Goal: Information Seeking & Learning: Check status

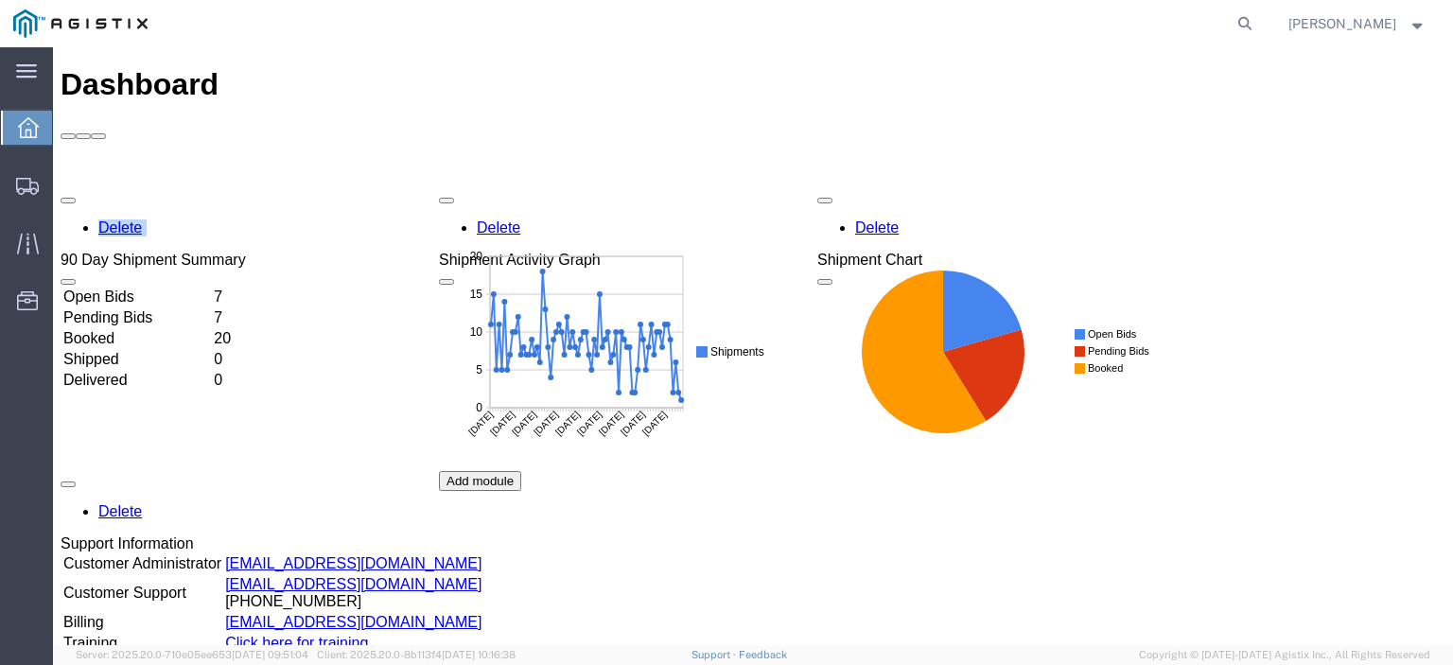
drag, startPoint x: 268, startPoint y: 51, endPoint x: 948, endPoint y: 75, distance: 680.7
click at [933, 88] on div "Dashboard" at bounding box center [753, 103] width 1385 height 72
click at [1258, 23] on icon at bounding box center [1245, 23] width 26 height 26
paste input "56983488"
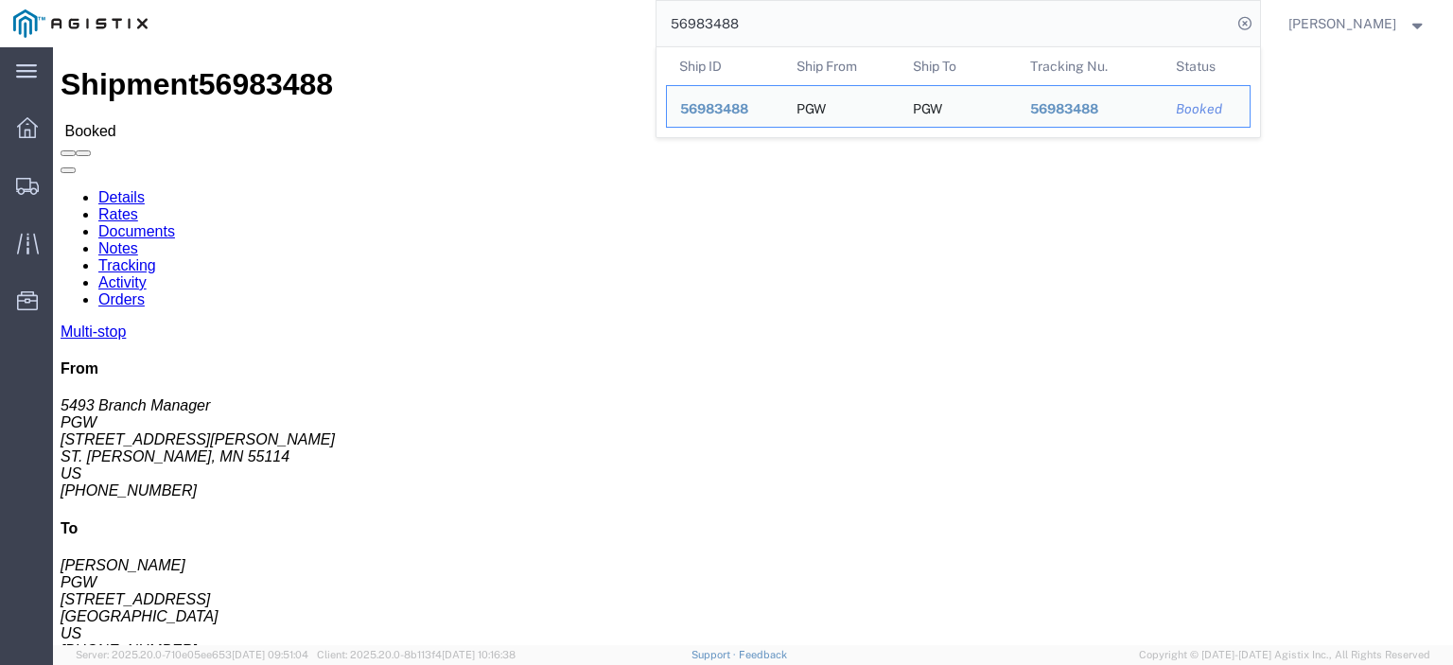
drag, startPoint x: 846, startPoint y: 8, endPoint x: 543, endPoint y: -5, distance: 303.0
click at [543, 0] on html "main_menu Created with Sketch. Collapse Menu Dashboard Shipments Traffic Resour…" at bounding box center [726, 332] width 1453 height 665
paste input "95069"
drag, startPoint x: 178, startPoint y: 224, endPoint x: 15, endPoint y: 227, distance: 162.8
click div "Ship From PGW (5407 Branch Manager) [STREET_ADDRESS] [PHONE_NUMBER] [EMAIL_ADDR…"
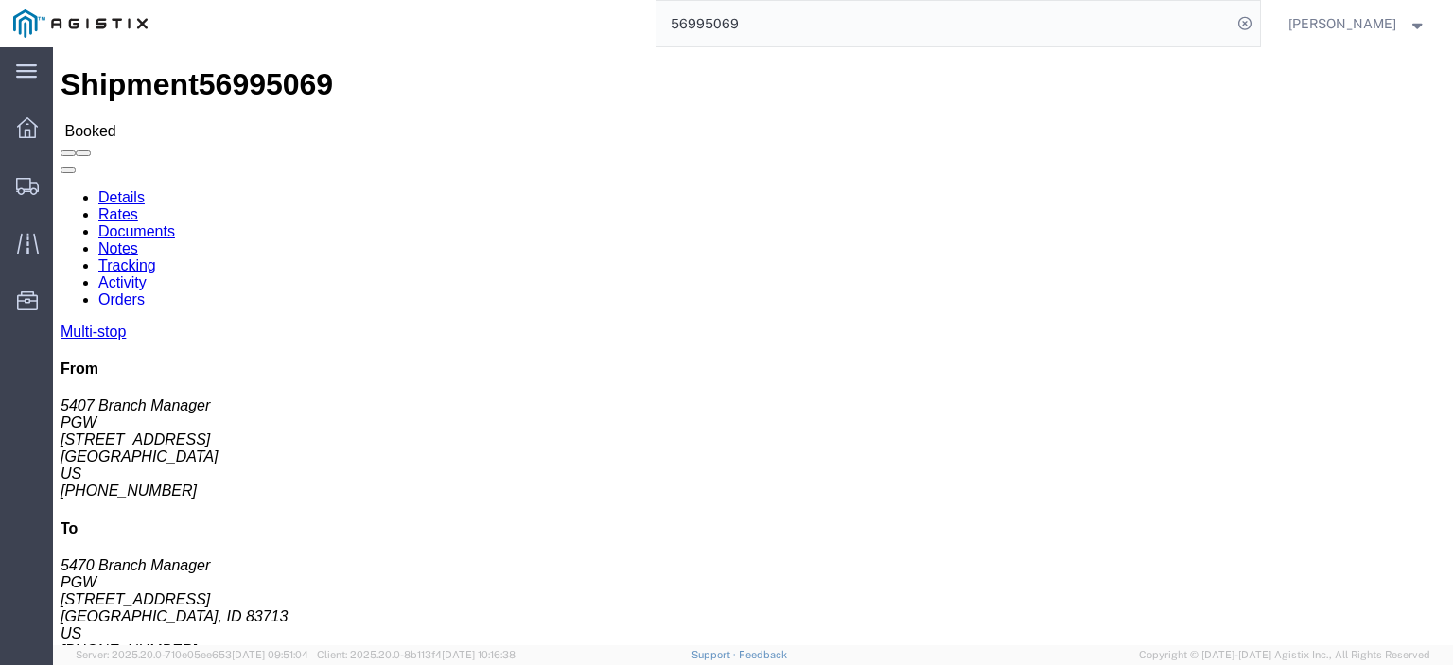
copy address "[STREET_ADDRESS]"
drag, startPoint x: 416, startPoint y: 220, endPoint x: 264, endPoint y: 219, distance: 152.3
click div "Ship To PGW (5470 Branch Manager) [STREET_ADDRESS][PERSON_NAME] [PHONE_NUMBER] …"
copy address "[STREET_ADDRESS]"
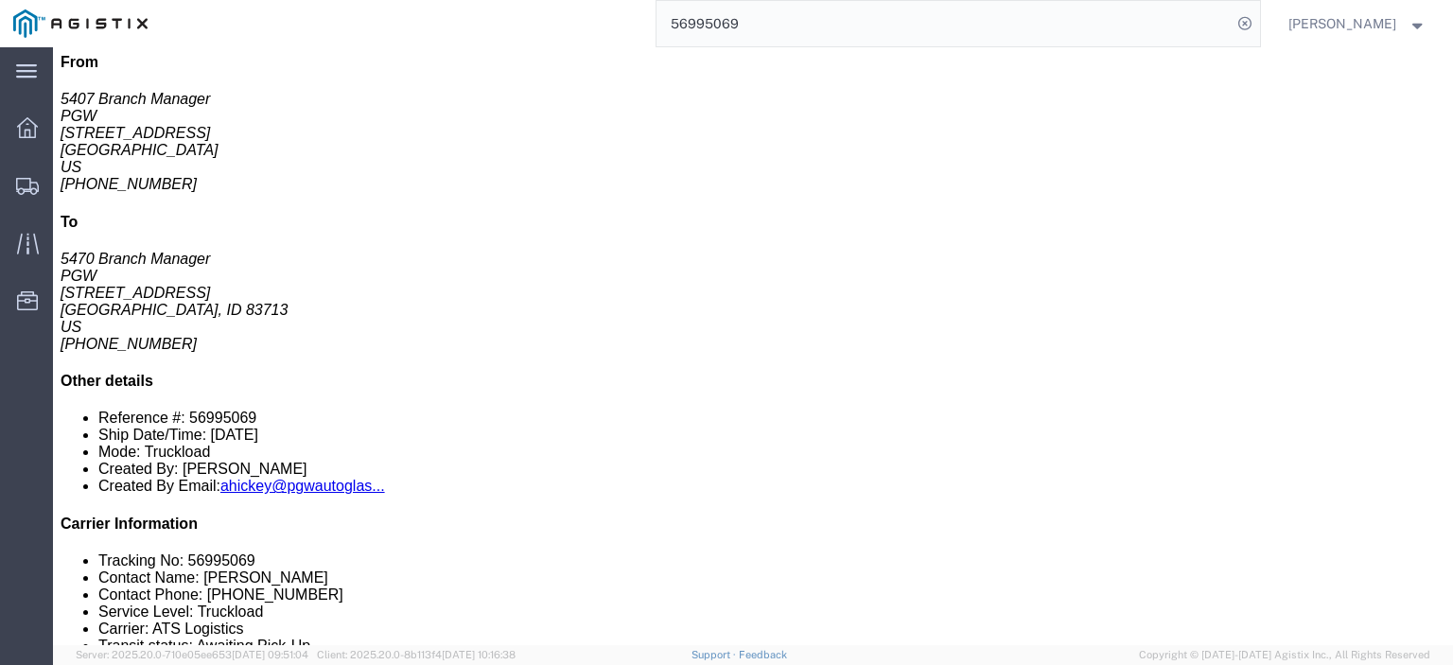
scroll to position [303, 0]
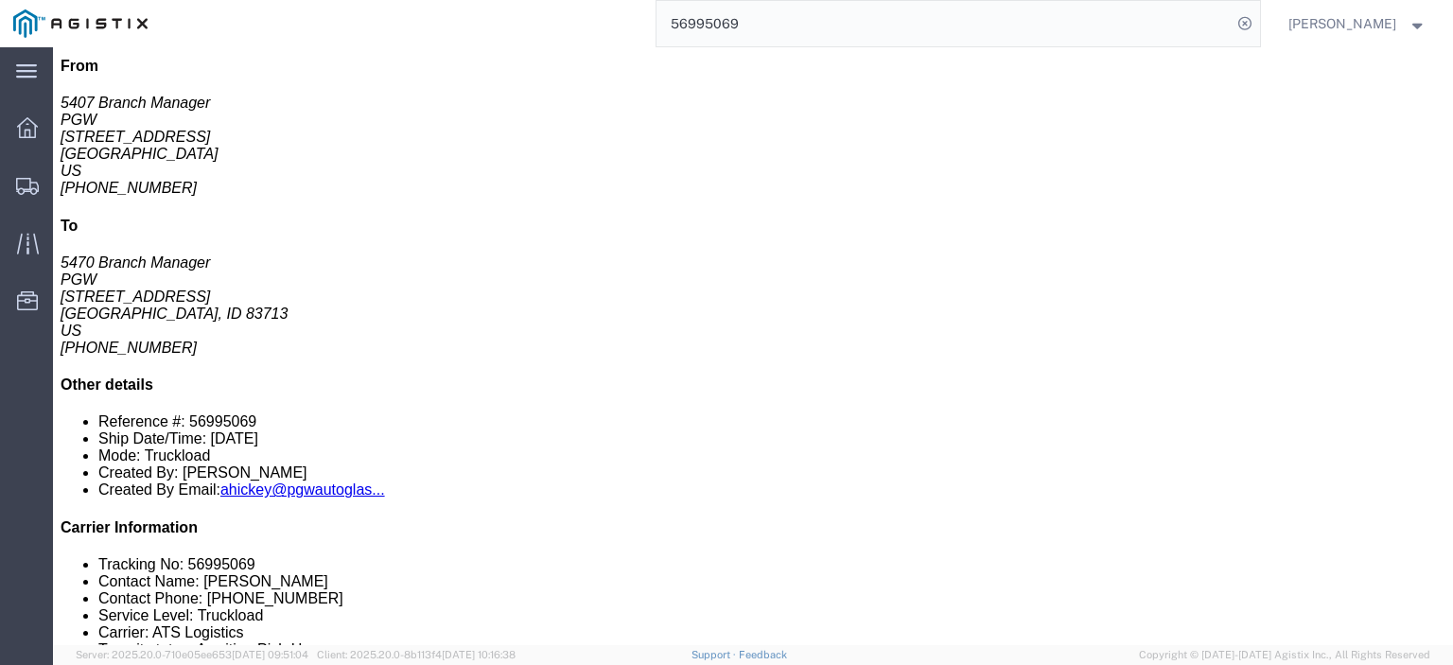
drag, startPoint x: 350, startPoint y: 256, endPoint x: 216, endPoint y: 255, distance: 134.4
click td "PGW [STREET_ADDRESS]"
copy div "[STREET_ADDRESS]"
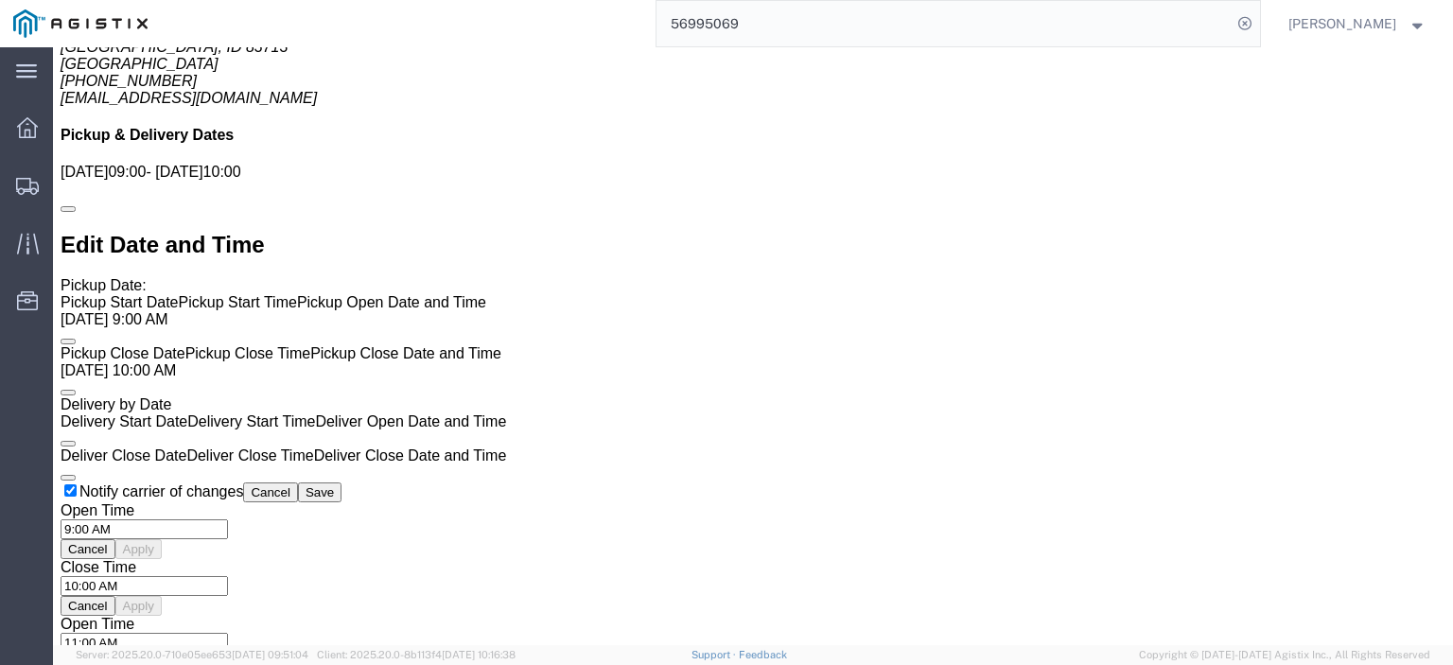
scroll to position [1344, 0]
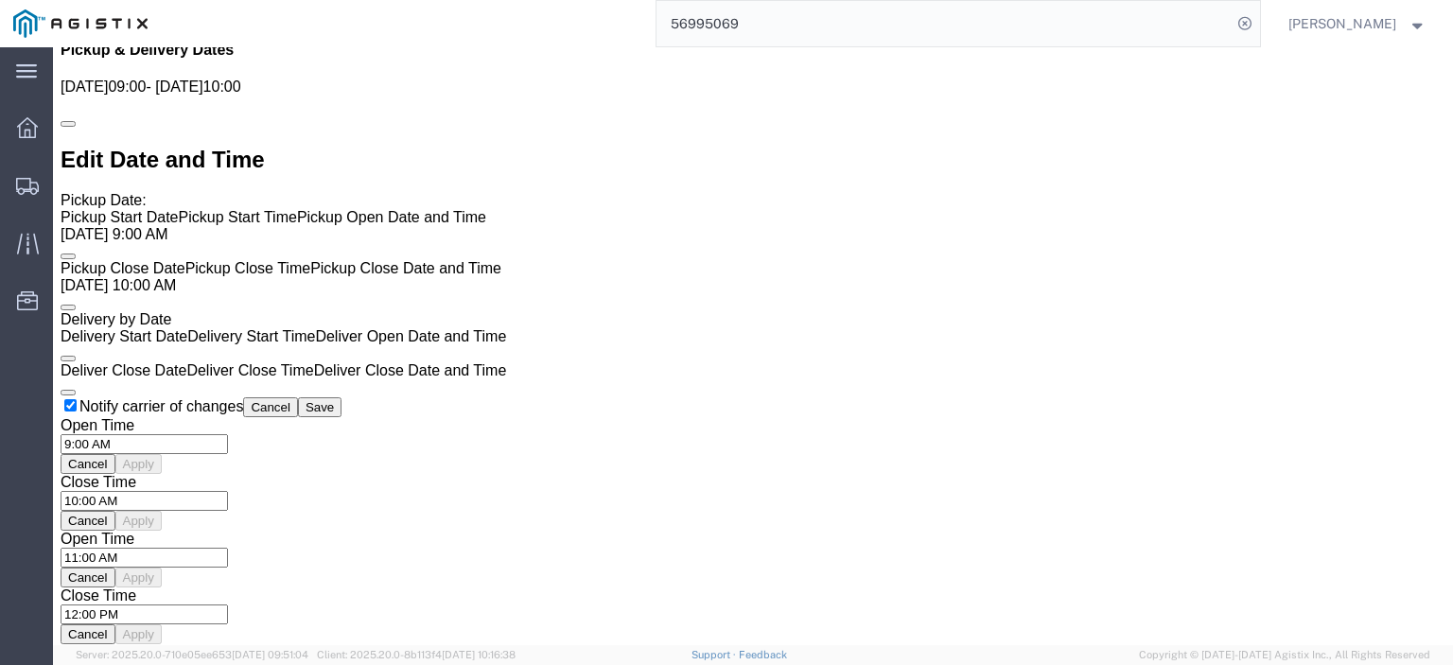
click link "Rates"
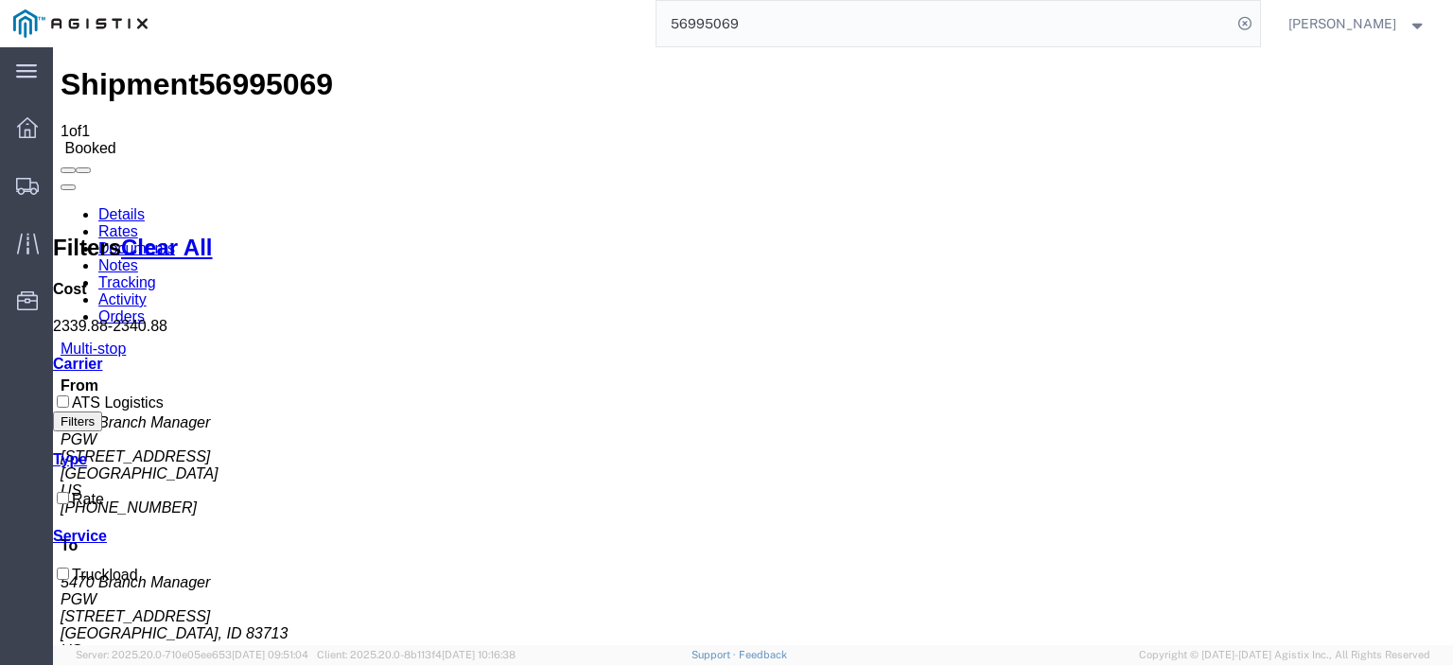
click at [138, 257] on link "Notes" at bounding box center [118, 265] width 40 height 16
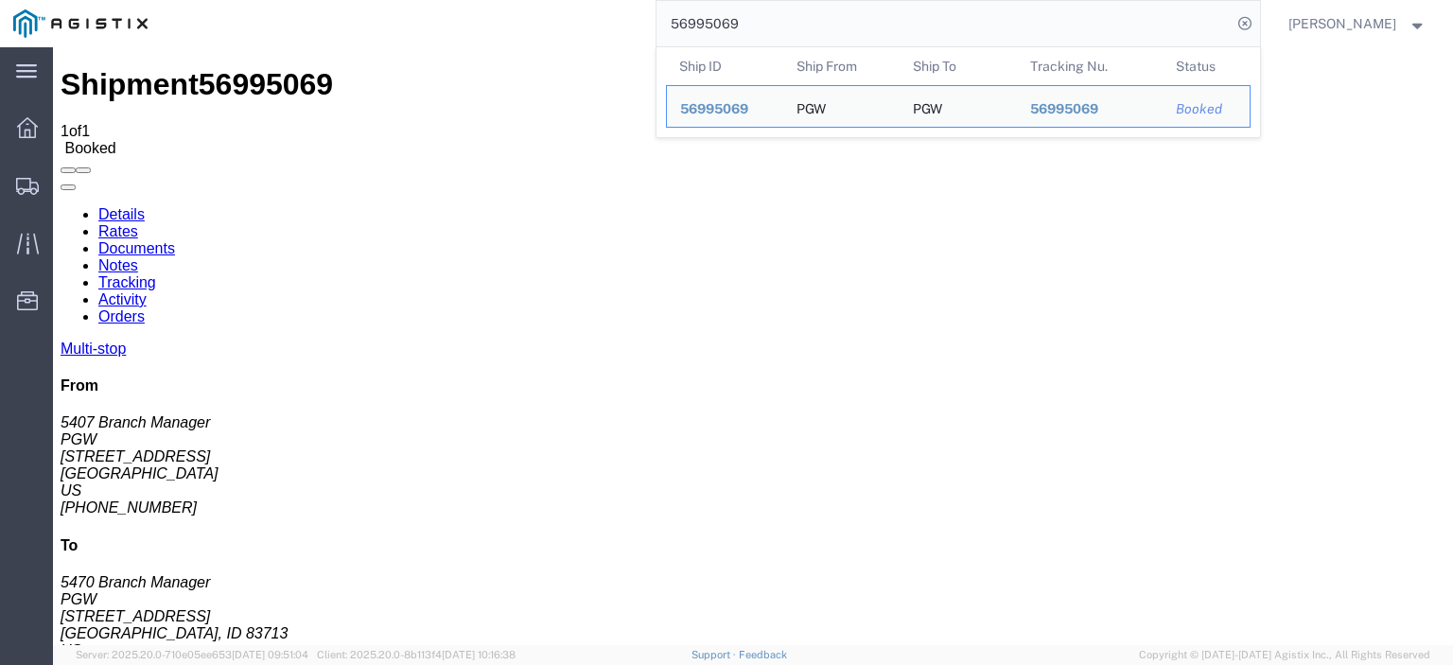
drag, startPoint x: 853, startPoint y: 69, endPoint x: 592, endPoint y: 60, distance: 261.3
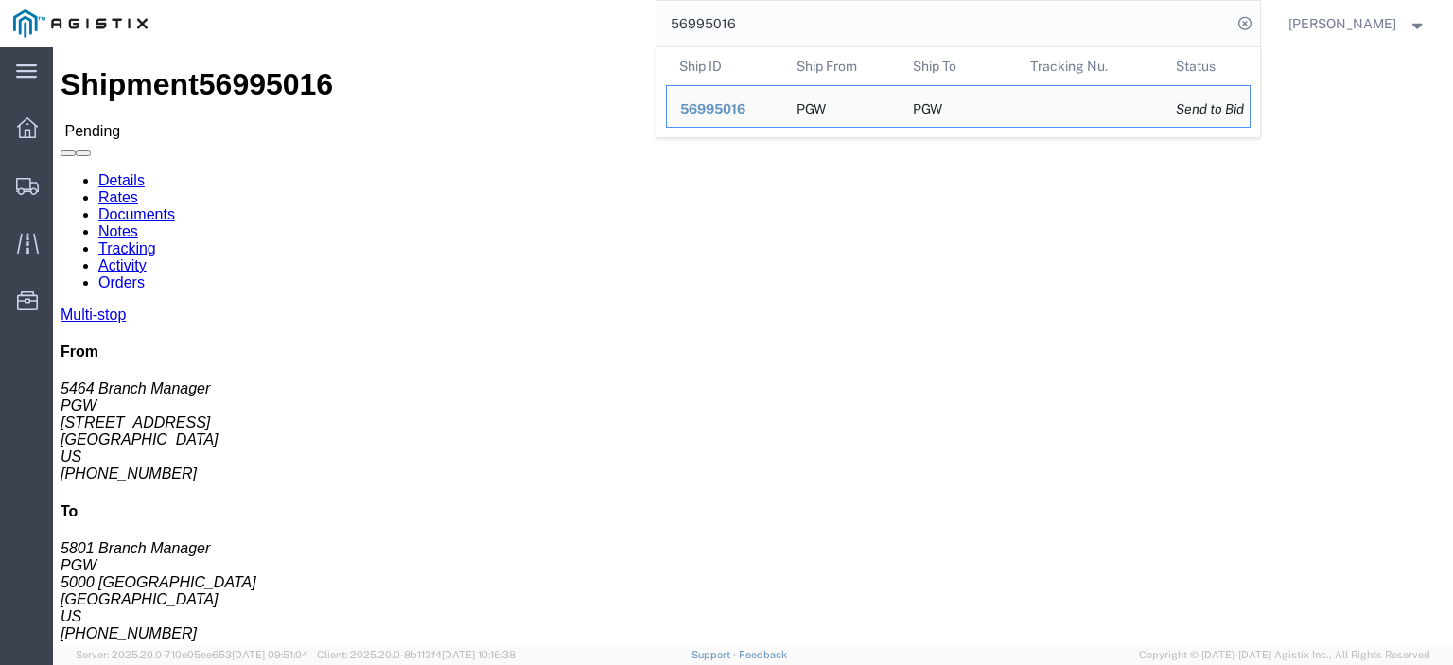
drag, startPoint x: 71, startPoint y: 241, endPoint x: 20, endPoint y: 232, distance: 52.0
click address "PGW (5464 Branch Manager) 5464 [STREET_ADDRESS] [PHONE_NUMBER] [EMAIL_ADDRESS][…"
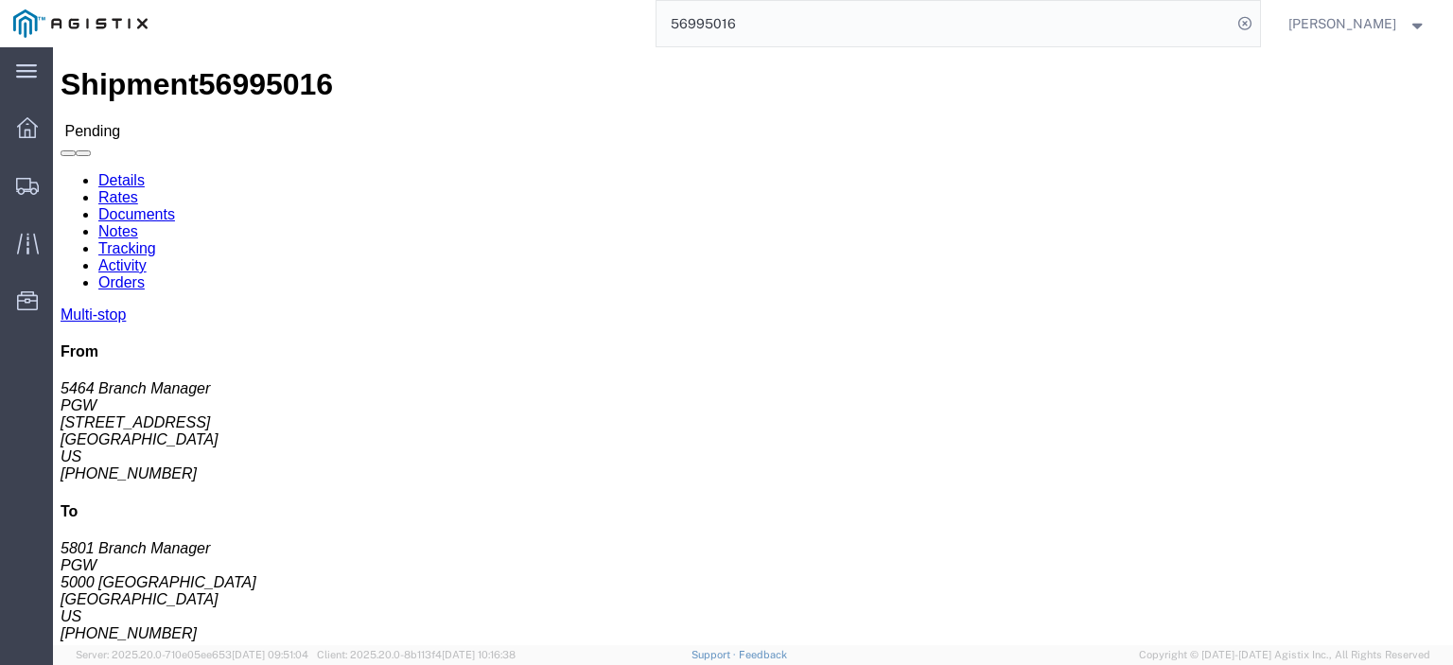
click address "PGW (5464 Branch Manager) 5464 [STREET_ADDRESS] [PHONE_NUMBER] [EMAIL_ADDRESS][…"
drag, startPoint x: 87, startPoint y: 241, endPoint x: 24, endPoint y: 231, distance: 64.2
click address "PGW (5464 Branch Manager) 5464 [STREET_ADDRESS] [PHONE_NUMBER] [EMAIL_ADDRESS][…"
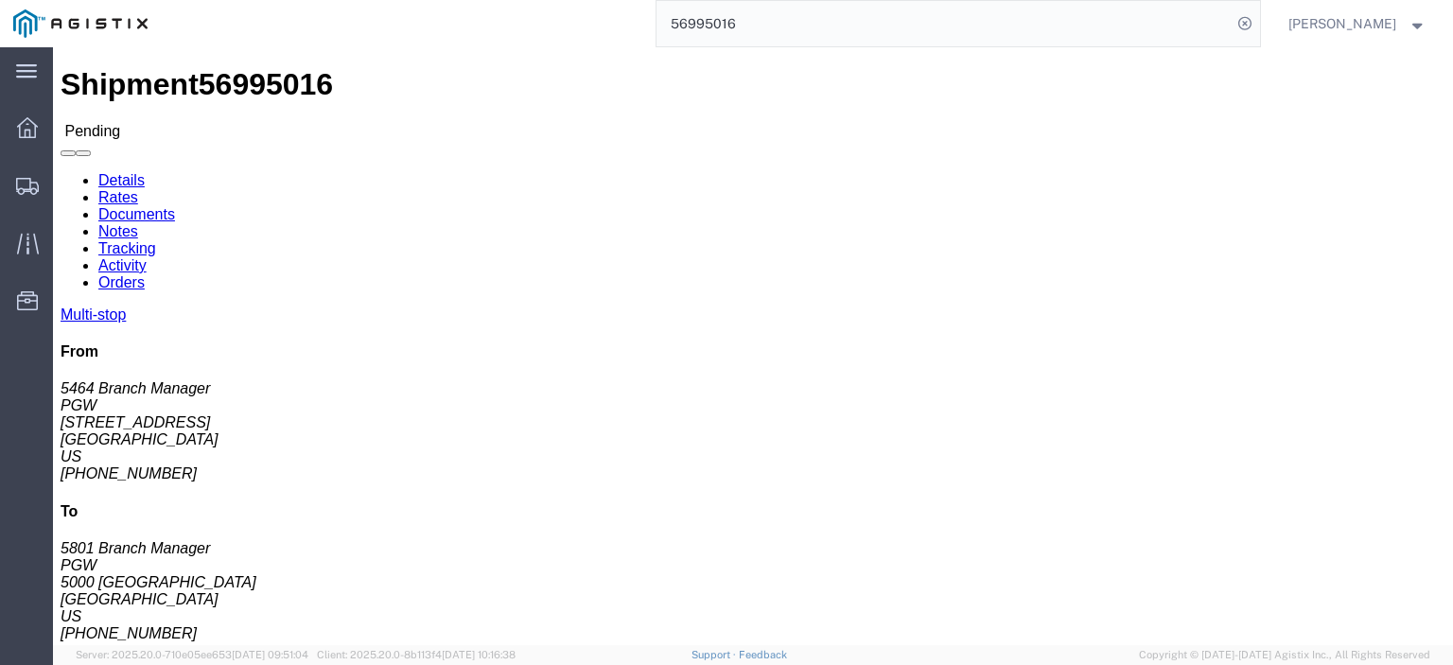
click address "PGW (5464 Branch Manager) 5464 [STREET_ADDRESS] [PHONE_NUMBER] [EMAIL_ADDRESS][…"
drag, startPoint x: 72, startPoint y: 239, endPoint x: 16, endPoint y: 220, distance: 59.3
click div "Ship From PGW (5464 Branch Manager) 5464 [STREET_ADDRESS] [PHONE_NUMBER] [EMAIL…"
copy address "[STREET_ADDRESS]"
drag, startPoint x: 59, startPoint y: 202, endPoint x: 5, endPoint y: 182, distance: 57.5
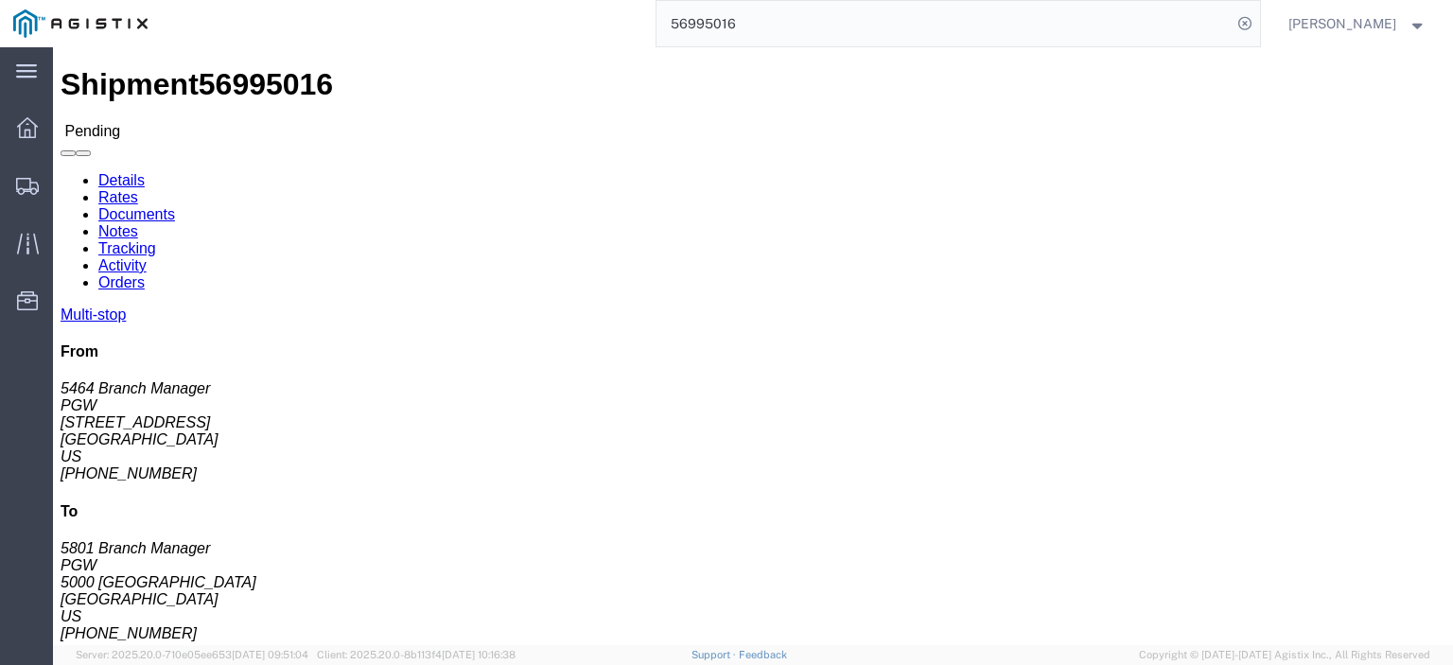
click div "Ship From PGW (5464 Branch Manager) 5464 [STREET_ADDRESS] [PHONE_NUMBER] [EMAIL…"
drag, startPoint x: 19, startPoint y: 182, endPoint x: 89, endPoint y: 193, distance: 70.9
click address "PGW (5464 Branch Manager) 5464 [STREET_ADDRESS] [PHONE_NUMBER] [EMAIL_ADDRESS][…"
drag, startPoint x: 69, startPoint y: 199, endPoint x: 8, endPoint y: 182, distance: 63.8
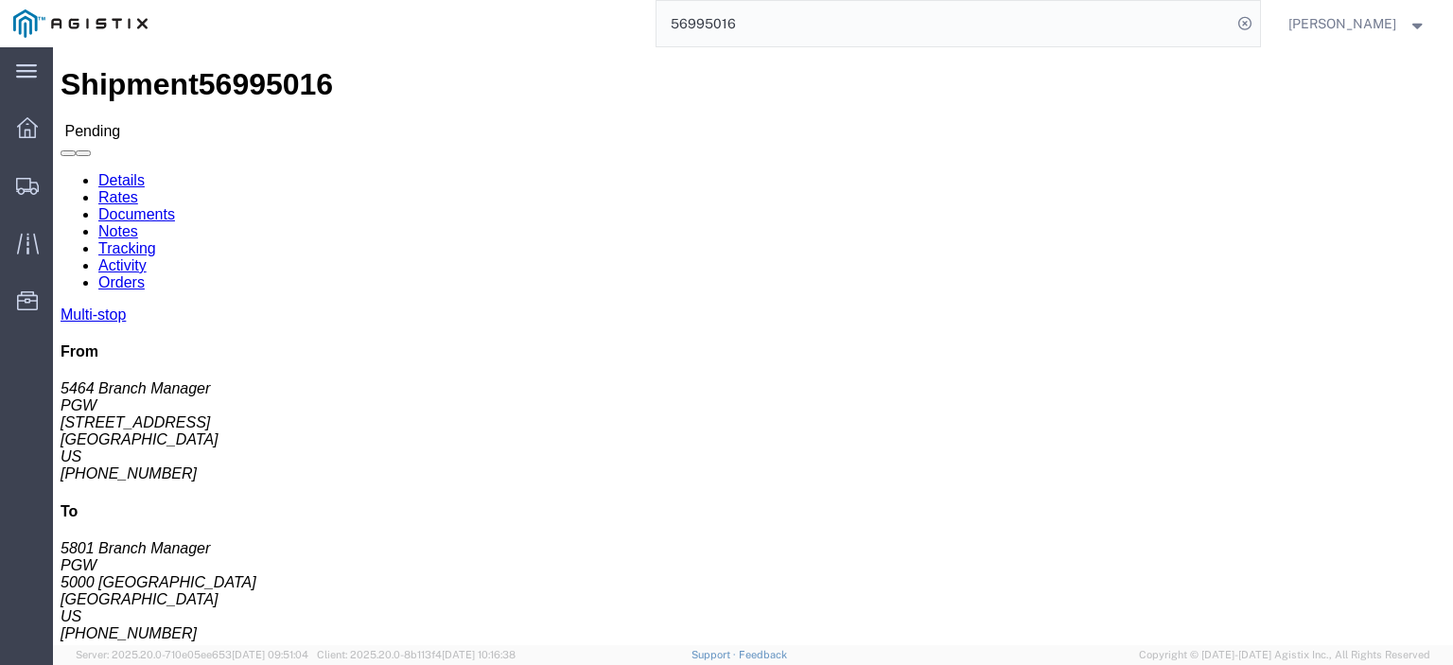
click div "Ship From PGW (5464 Branch Manager) 5464 [STREET_ADDRESS] [PHONE_NUMBER] [EMAIL…"
copy address "PGW (5464 Branch Manager) 5464"
drag, startPoint x: 144, startPoint y: 258, endPoint x: 33, endPoint y: 259, distance: 110.7
click div "Ship From PGW (5464 Branch Manager) 5464 [STREET_ADDRESS] [PHONE_NUMBER] [EMAIL…"
copy address "[GEOGRAPHIC_DATA]"
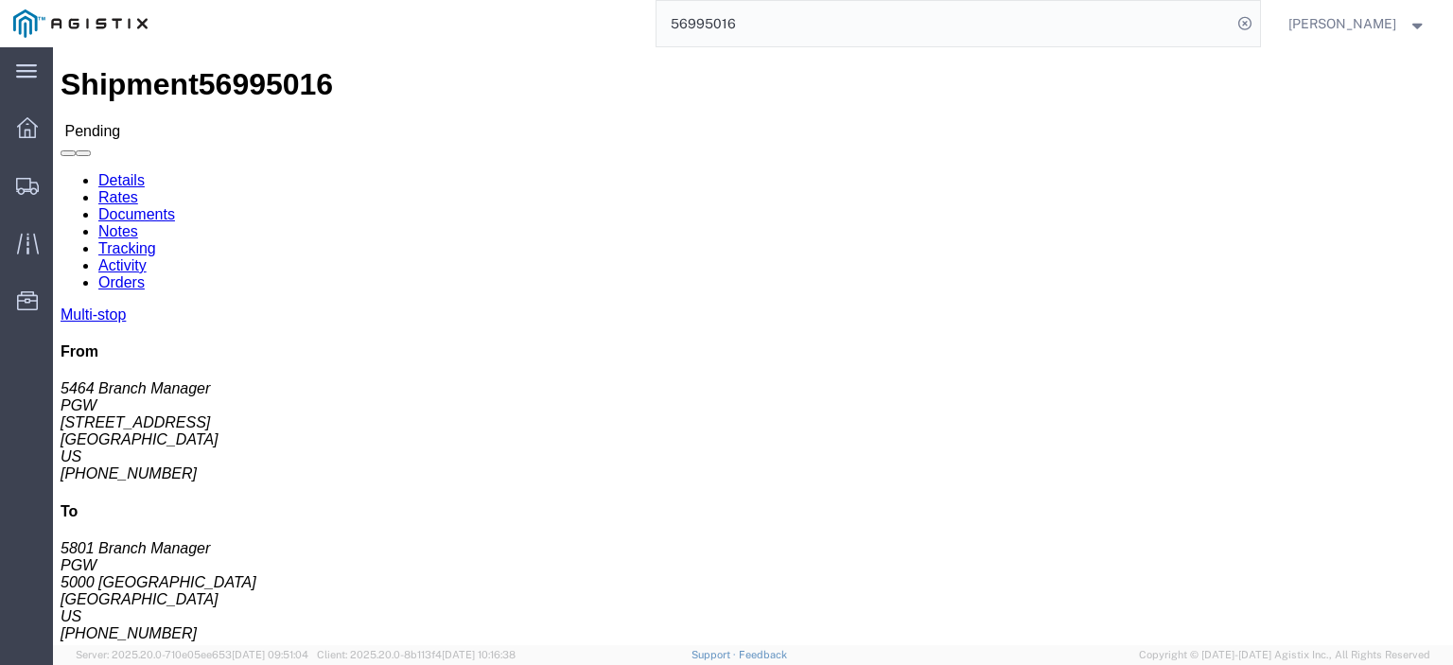
drag, startPoint x: 208, startPoint y: 318, endPoint x: 11, endPoint y: 314, distance: 196.8
click div "Ship From PGW (5464 Branch Manager) 5464 [STREET_ADDRESS] [PHONE_NUMBER] [EMAIL…"
copy address "[EMAIL_ADDRESS][DOMAIN_NAME]"
drag, startPoint x: 100, startPoint y: 296, endPoint x: 10, endPoint y: 293, distance: 89.9
click div "Ship From PGW (5464 Branch Manager) 5464 [STREET_ADDRESS] [PHONE_NUMBER] [EMAIL…"
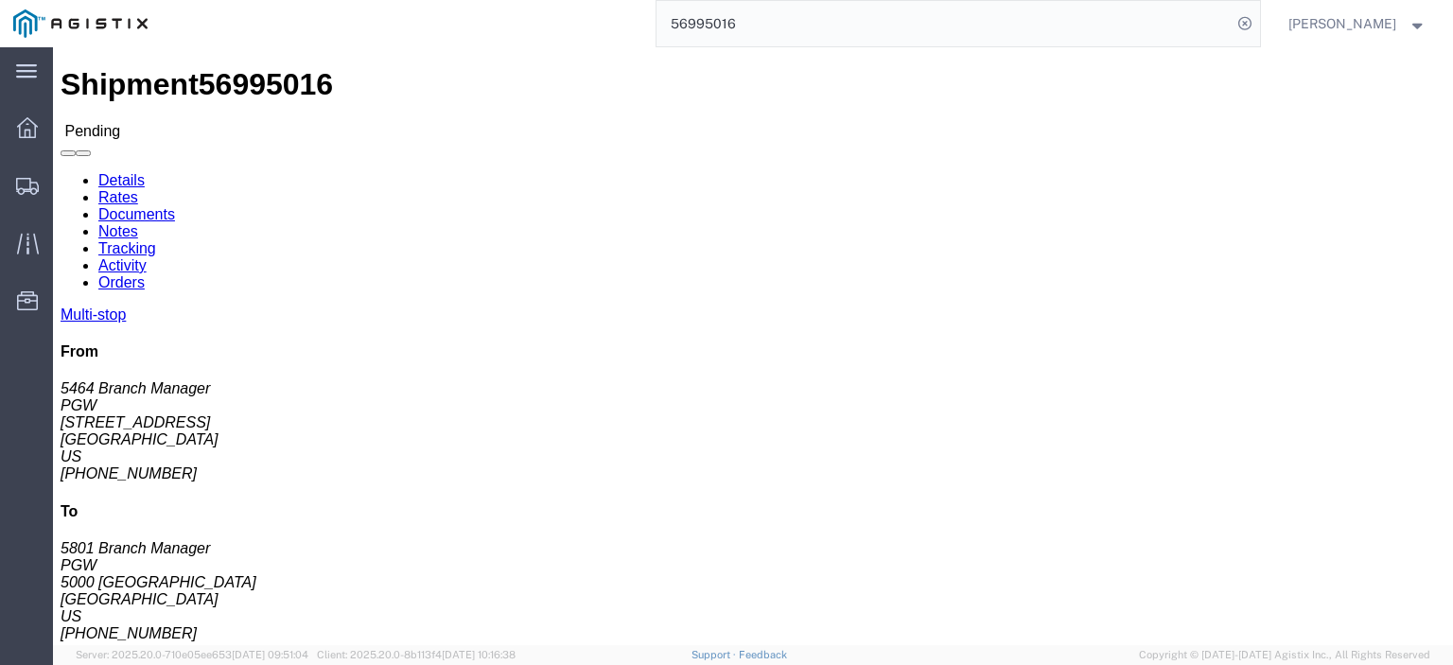
copy address "[PHONE_NUMBER]"
drag, startPoint x: 397, startPoint y: 220, endPoint x: 265, endPoint y: 221, distance: 132.5
click div "Ship To PGW (5801 Branch Manager) [STREET_ADDRESS] [PHONE_NUMBER] [EMAIL_ADDRES…"
copy address "5000 [GEOGRAPHIC_DATA]"
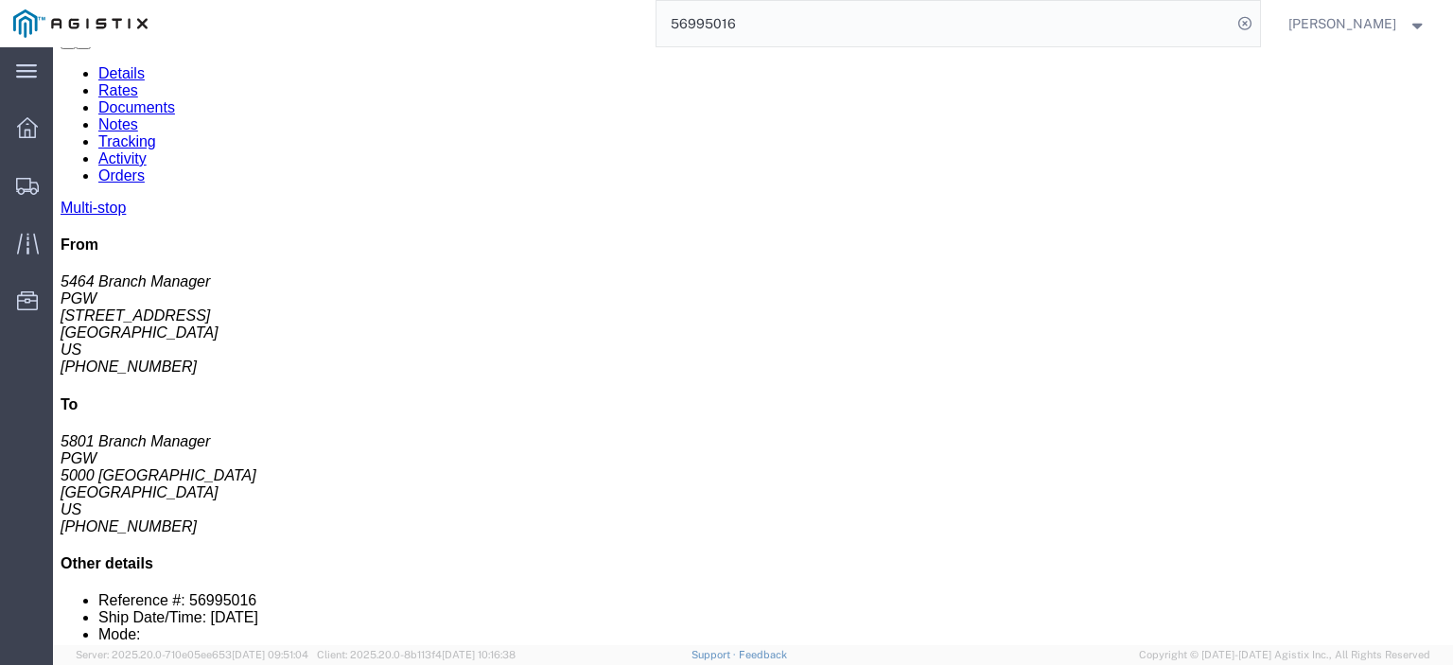
scroll to position [189, 0]
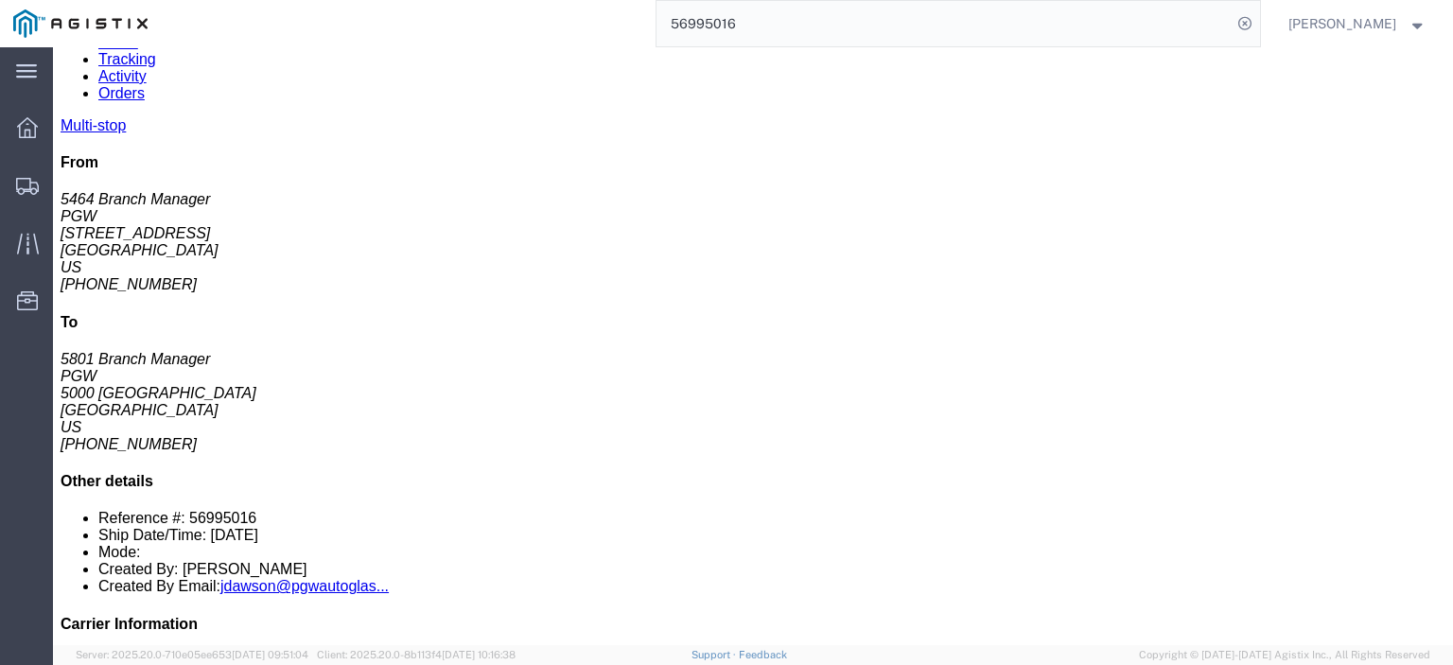
drag, startPoint x: 363, startPoint y: 386, endPoint x: 209, endPoint y: 391, distance: 154.3
click td "PGW [STREET_ADDRESS]"
copy div "[STREET_ADDRESS]"
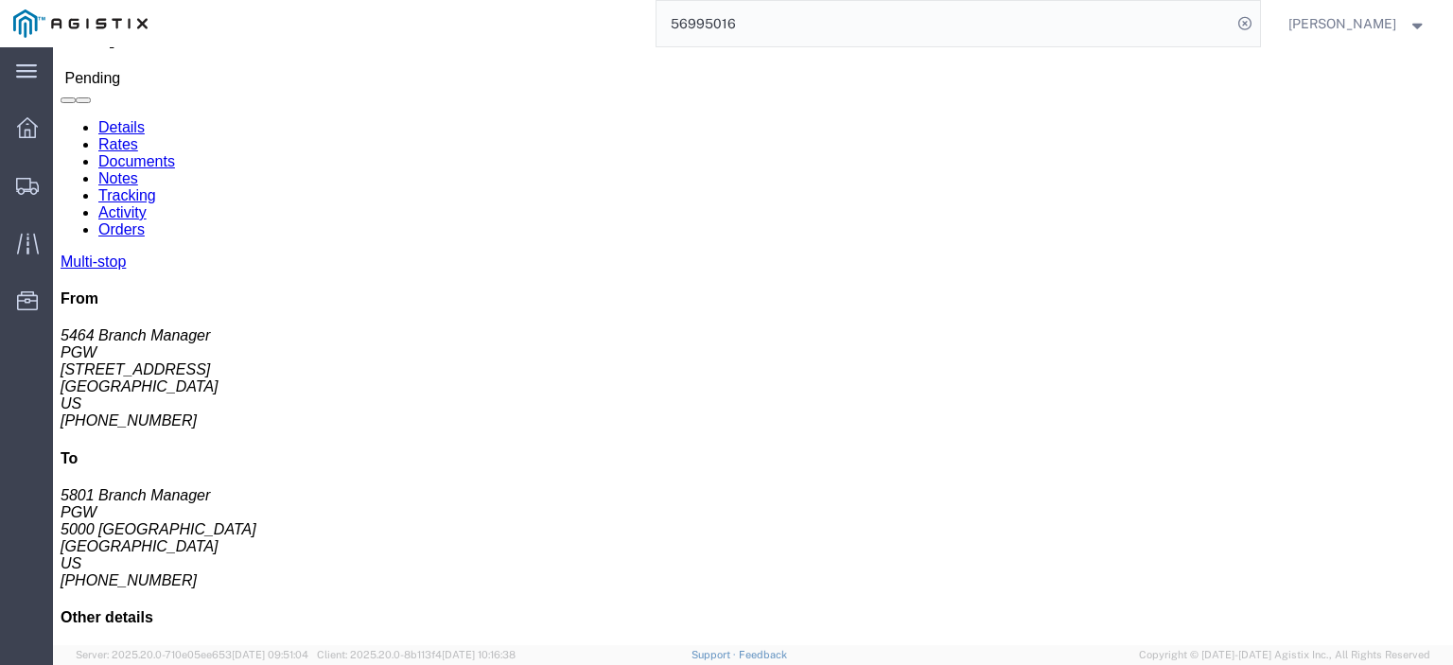
scroll to position [95, 0]
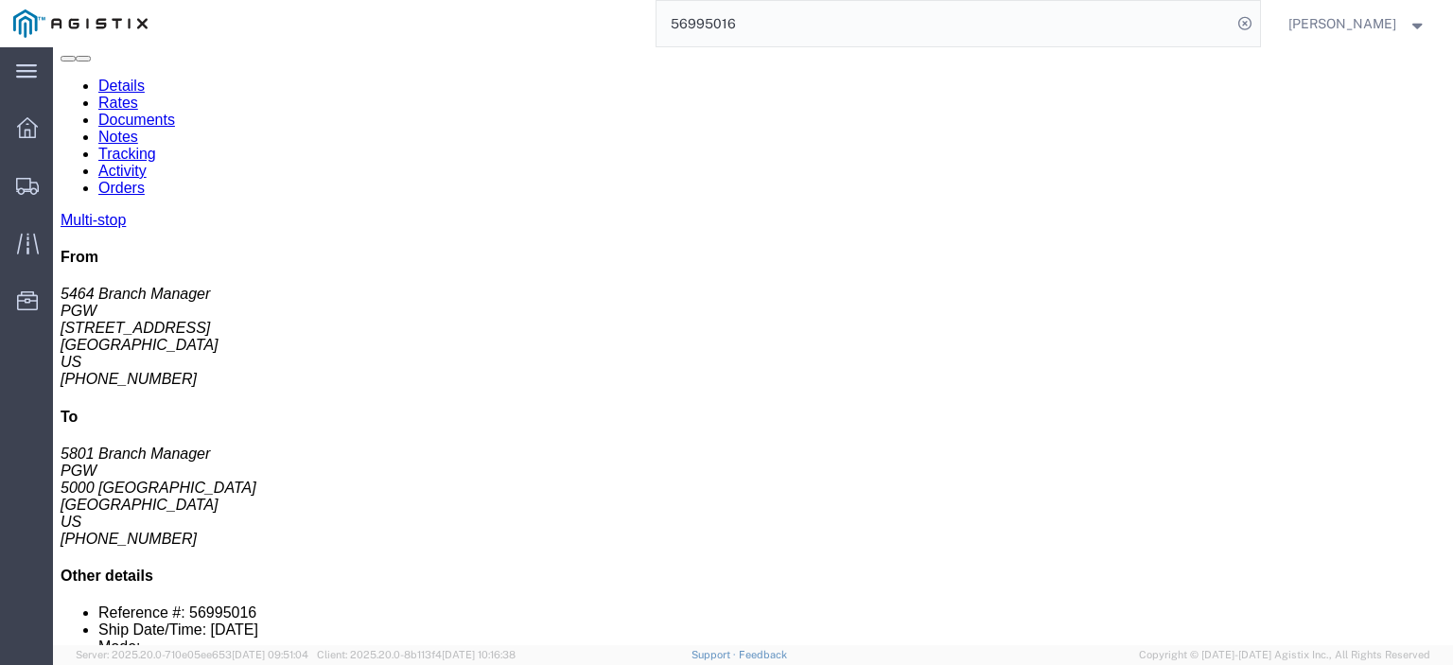
click div "PGW"
drag, startPoint x: 467, startPoint y: 480, endPoint x: 376, endPoint y: 483, distance: 91.9
click div "[STREET_ADDRESS]"
drag, startPoint x: 829, startPoint y: 482, endPoint x: 642, endPoint y: 489, distance: 187.5
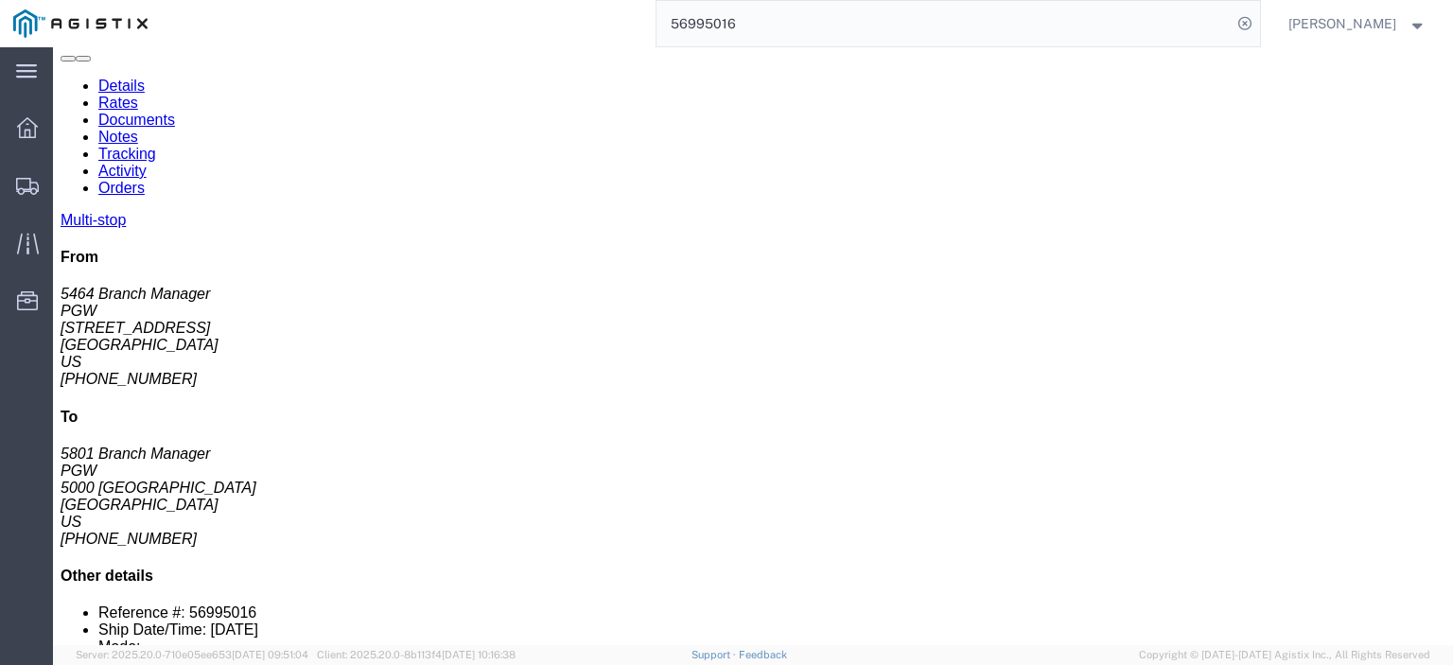
click div "Email: [EMAIL_ADDRESS][DOMAIN_NAME]"
drag, startPoint x: 761, startPoint y: 469, endPoint x: 670, endPoint y: 470, distance: 90.8
click div "Phone Nu.: [PHONE_NUMBER]"
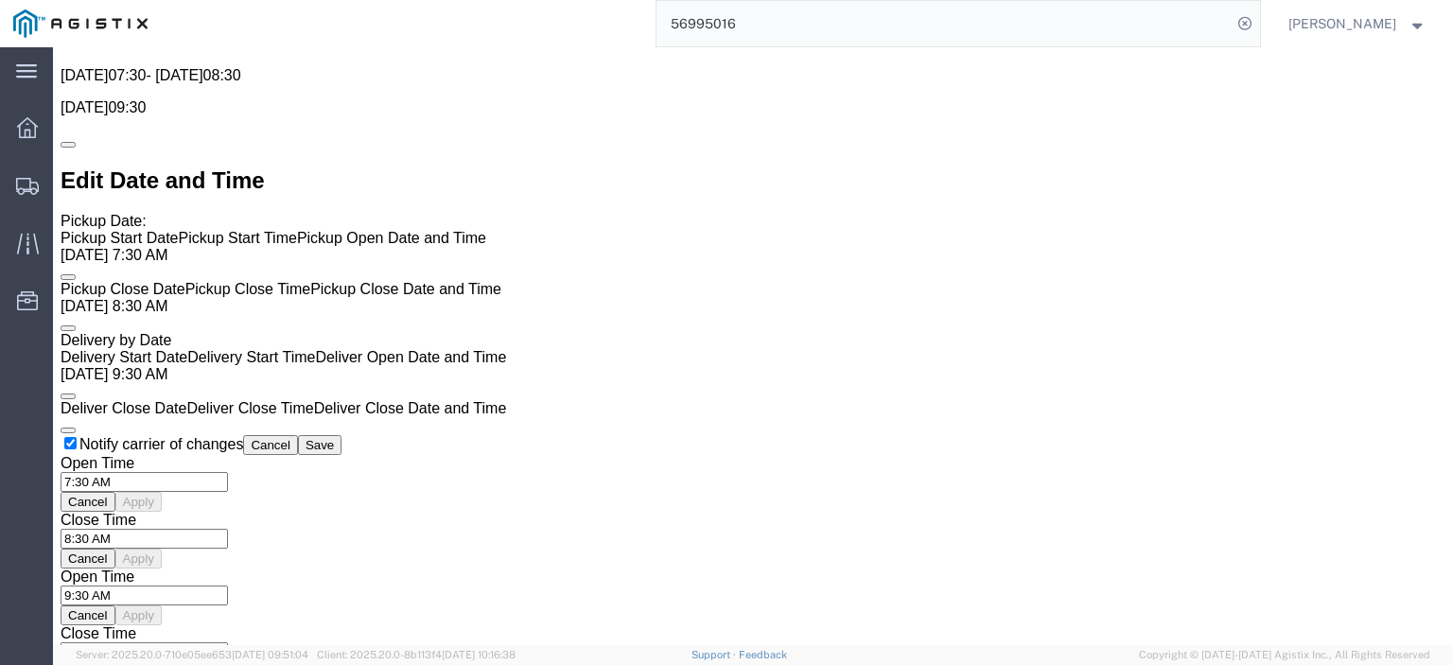
scroll to position [1608, 0]
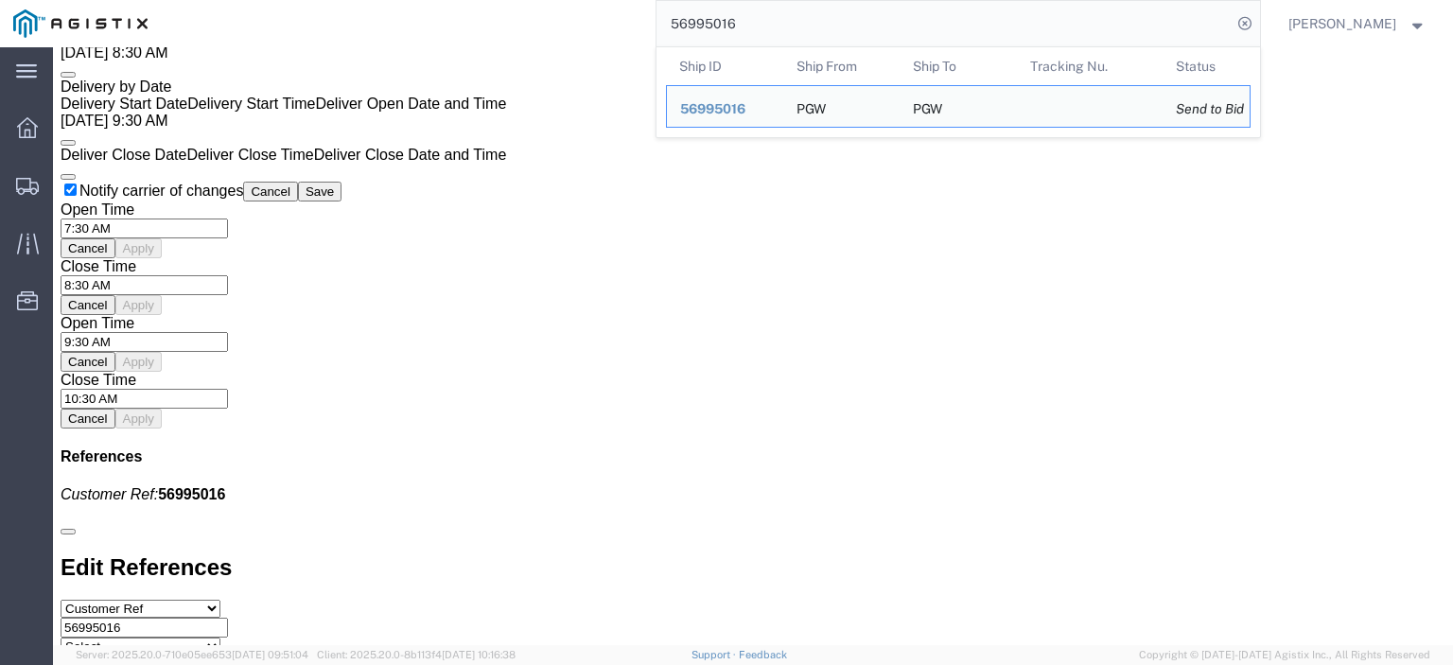
drag, startPoint x: 794, startPoint y: 17, endPoint x: 558, endPoint y: -2, distance: 236.4
click at [558, 0] on html "main_menu Created with Sketch. Collapse Menu Dashboard Shipments Traffic Resour…" at bounding box center [726, 332] width 1453 height 665
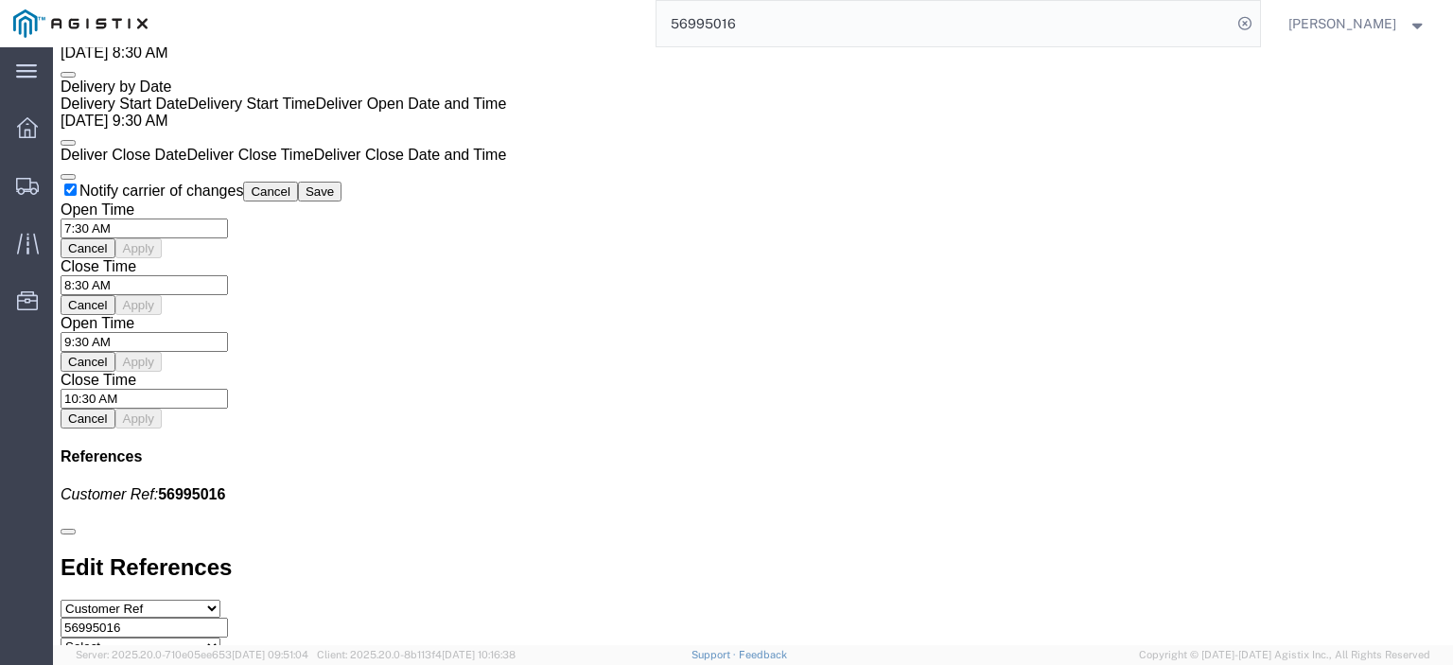
paste input "89"
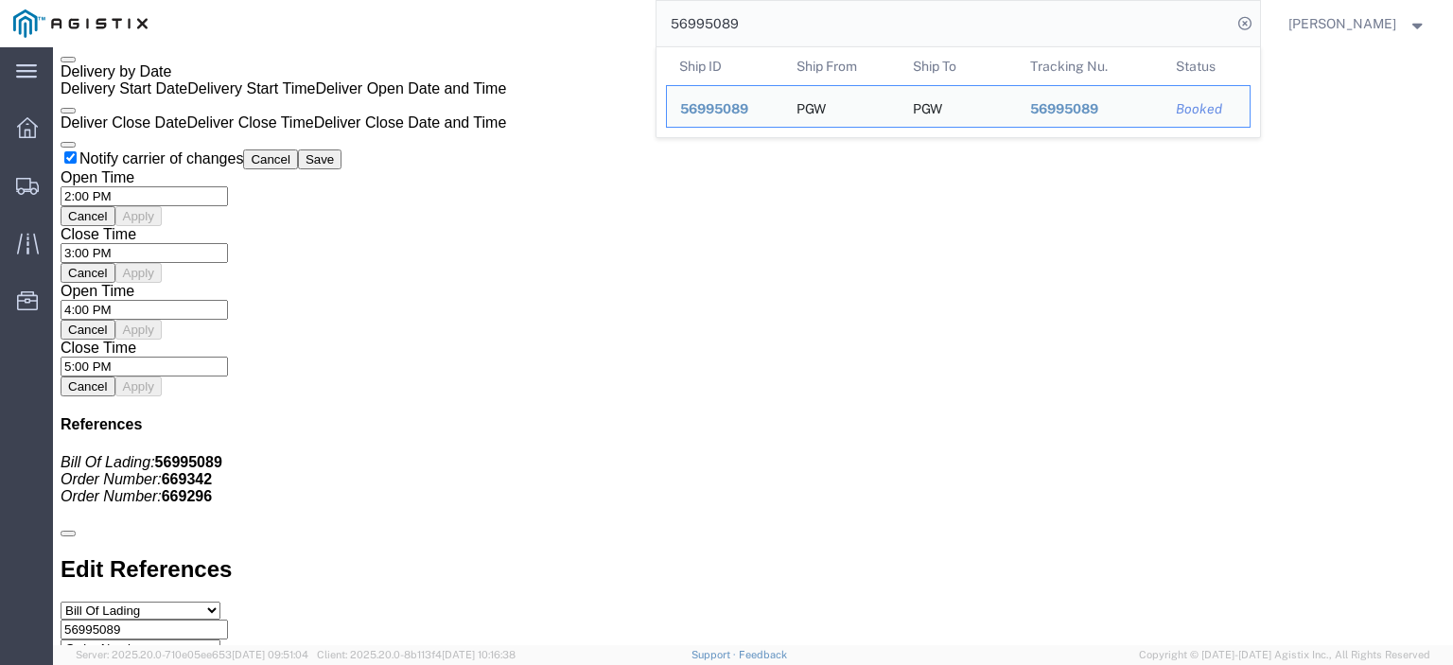
click at [870, 32] on input "56995089" at bounding box center [944, 23] width 575 height 45
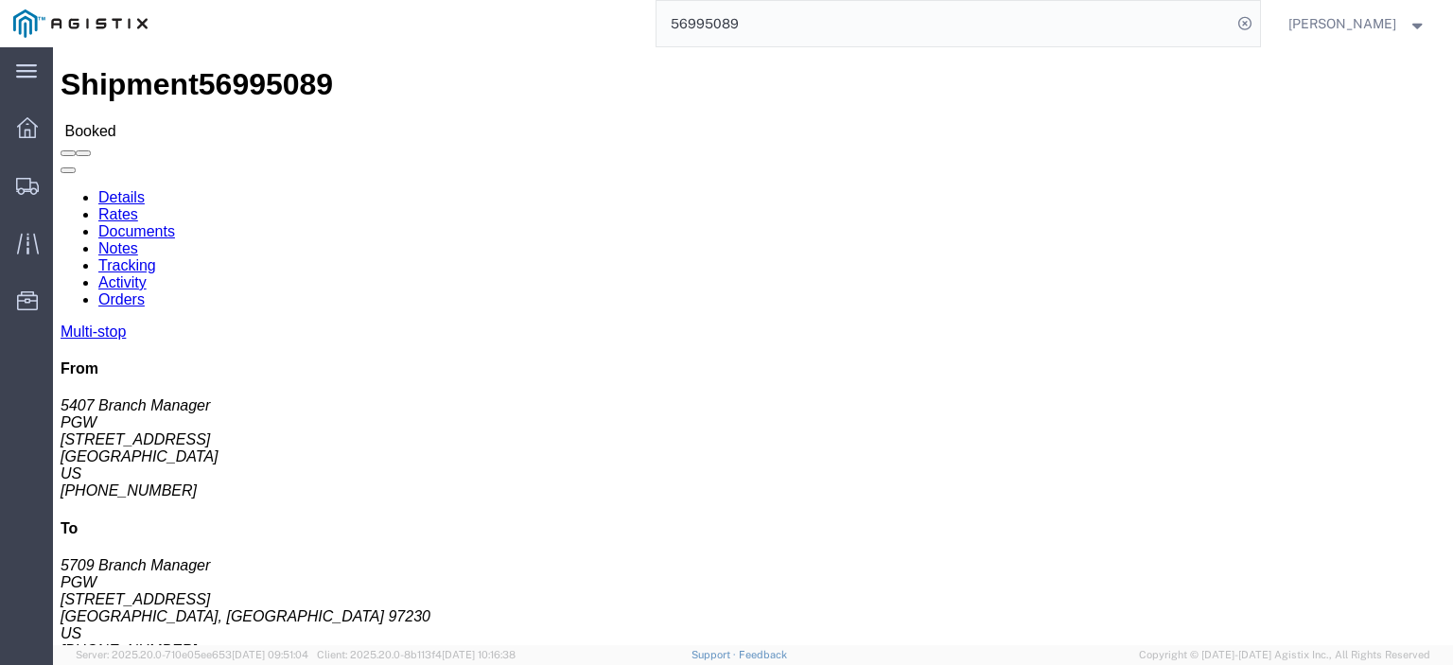
drag, startPoint x: 184, startPoint y: 217, endPoint x: 15, endPoint y: 220, distance: 168.5
click div "Ship From PGW (5407 Branch Manager) [STREET_ADDRESS] [PHONE_NUMBER] [EMAIL_ADDR…"
drag, startPoint x: 333, startPoint y: 237, endPoint x: 269, endPoint y: 220, distance: 66.3
click div "Ship To PGW (5709 Branch Manager) [STREET_ADDRESS] [PHONE_NUMBER] [EMAIL_ADDRES…"
drag, startPoint x: 314, startPoint y: 220, endPoint x: 363, endPoint y: 229, distance: 49.9
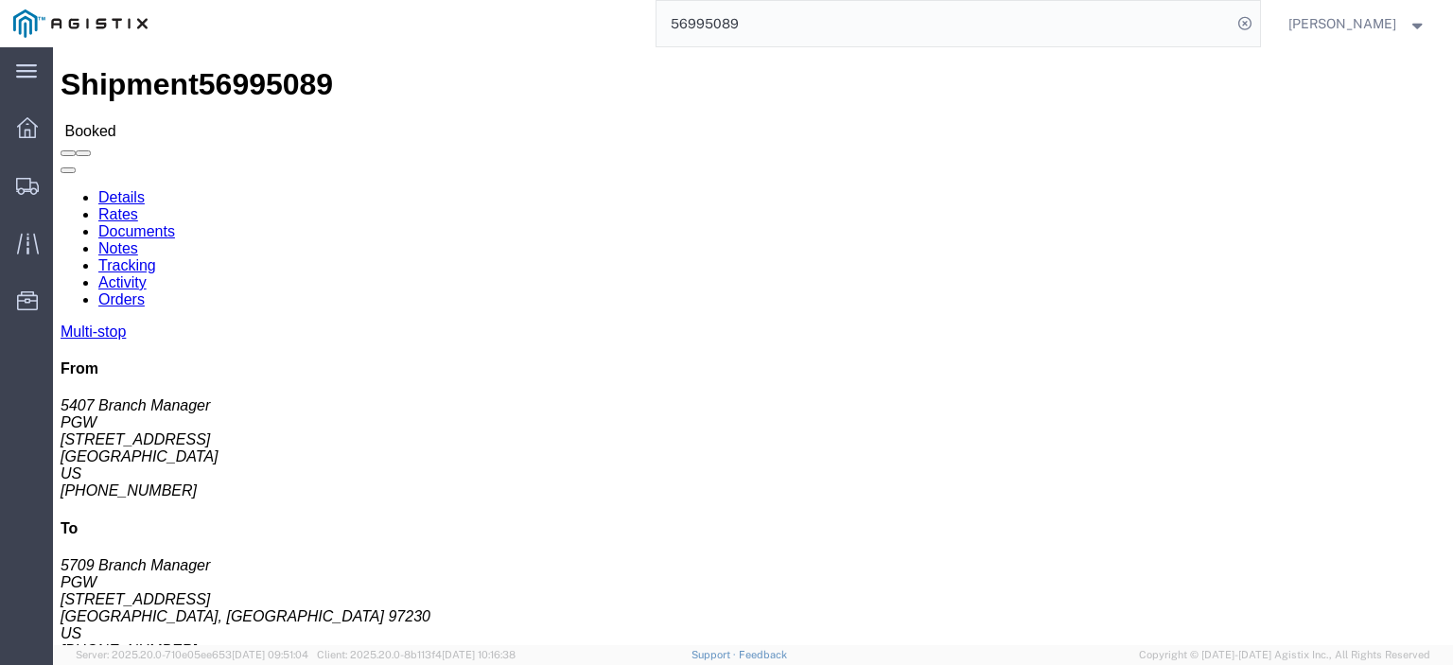
click address "PGW (5709 Branch Manager) [STREET_ADDRESS] [PHONE_NUMBER] [EMAIL_ADDRESS][DOMAI…"
drag, startPoint x: 318, startPoint y: 200, endPoint x: 264, endPoint y: 187, distance: 55.3
click div "Ship To PGW (5709 Branch Manager) [STREET_ADDRESS] [PHONE_NUMBER] [EMAIL_ADDRES…"
drag, startPoint x: 389, startPoint y: 262, endPoint x: 254, endPoint y: 266, distance: 135.4
click div "Ship From PGW (5407 Branch Manager) [STREET_ADDRESS] [PHONE_NUMBER] [EMAIL_ADDR…"
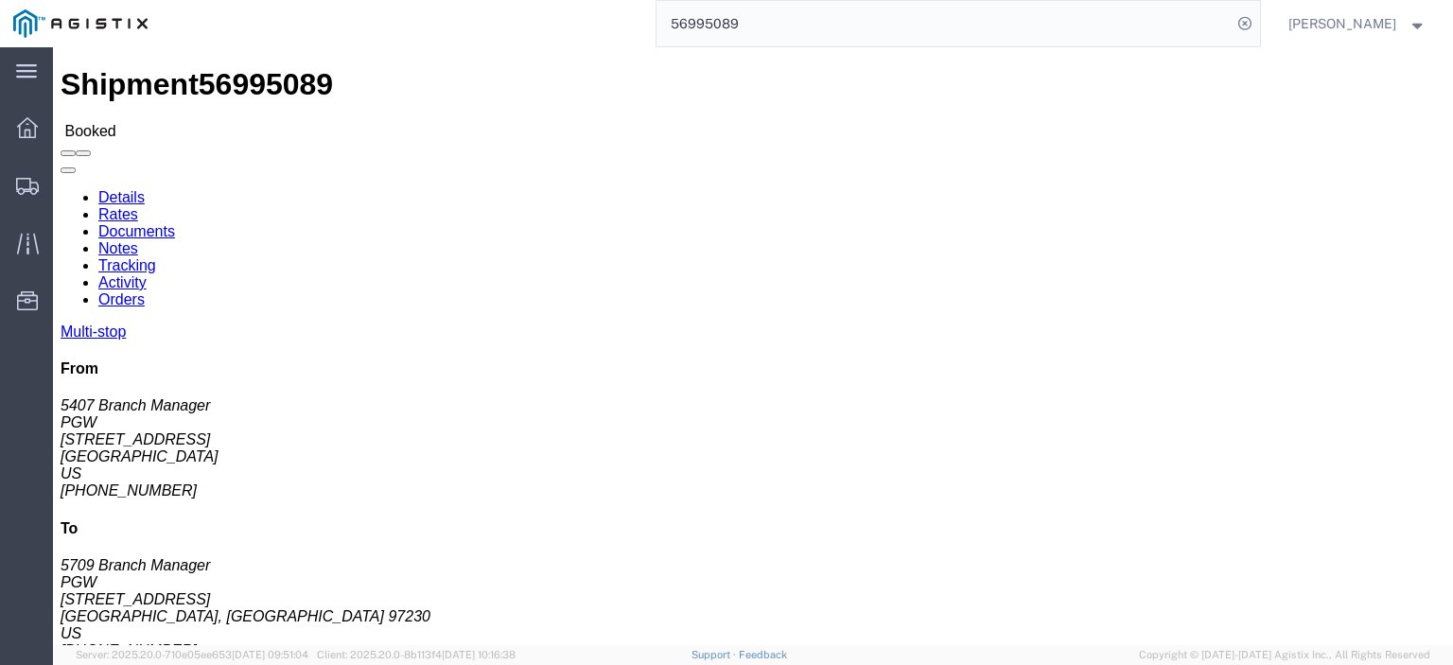
click address "PGW (5709 Branch Manager) [STREET_ADDRESS] [PHONE_NUMBER] [EMAIL_ADDRESS][DOMAI…"
drag, startPoint x: 373, startPoint y: 297, endPoint x: 272, endPoint y: 306, distance: 100.7
click address "PGW (5709 Branch Manager) [STREET_ADDRESS] [PHONE_NUMBER] [EMAIL_ADDRESS][DOMAI…"
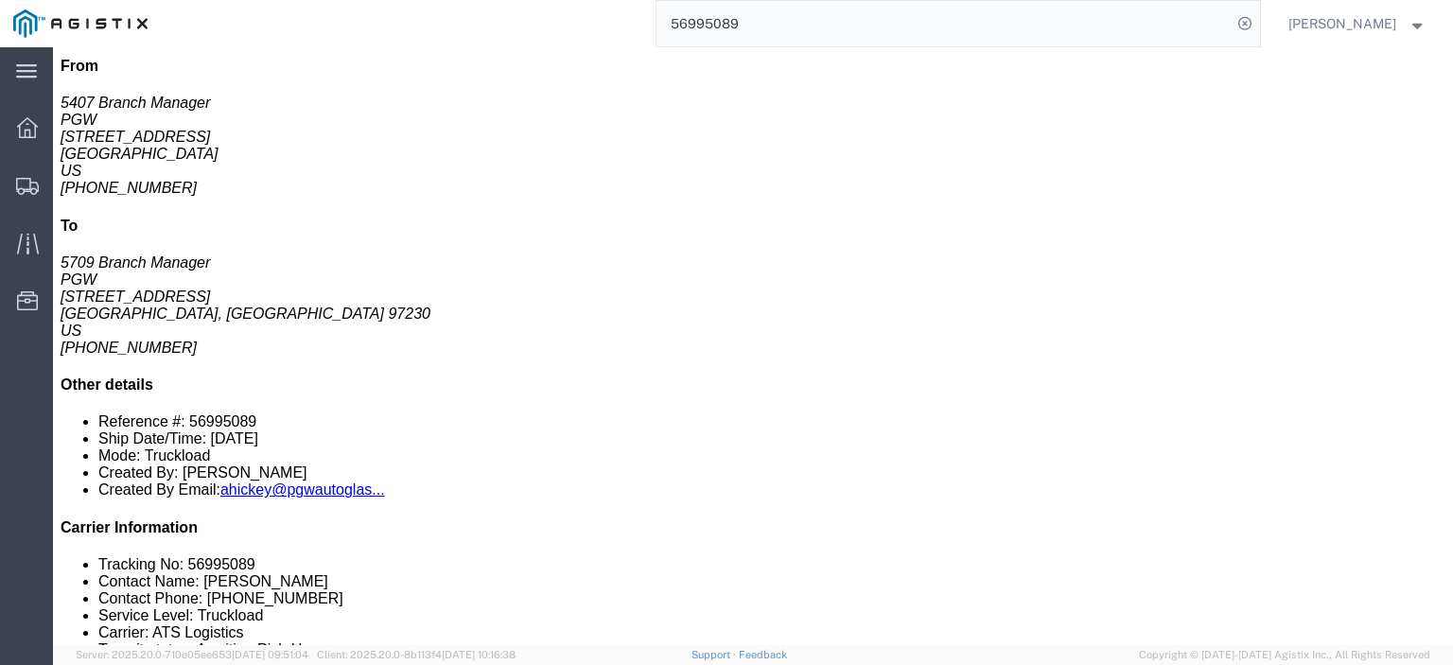
scroll to position [208, 0]
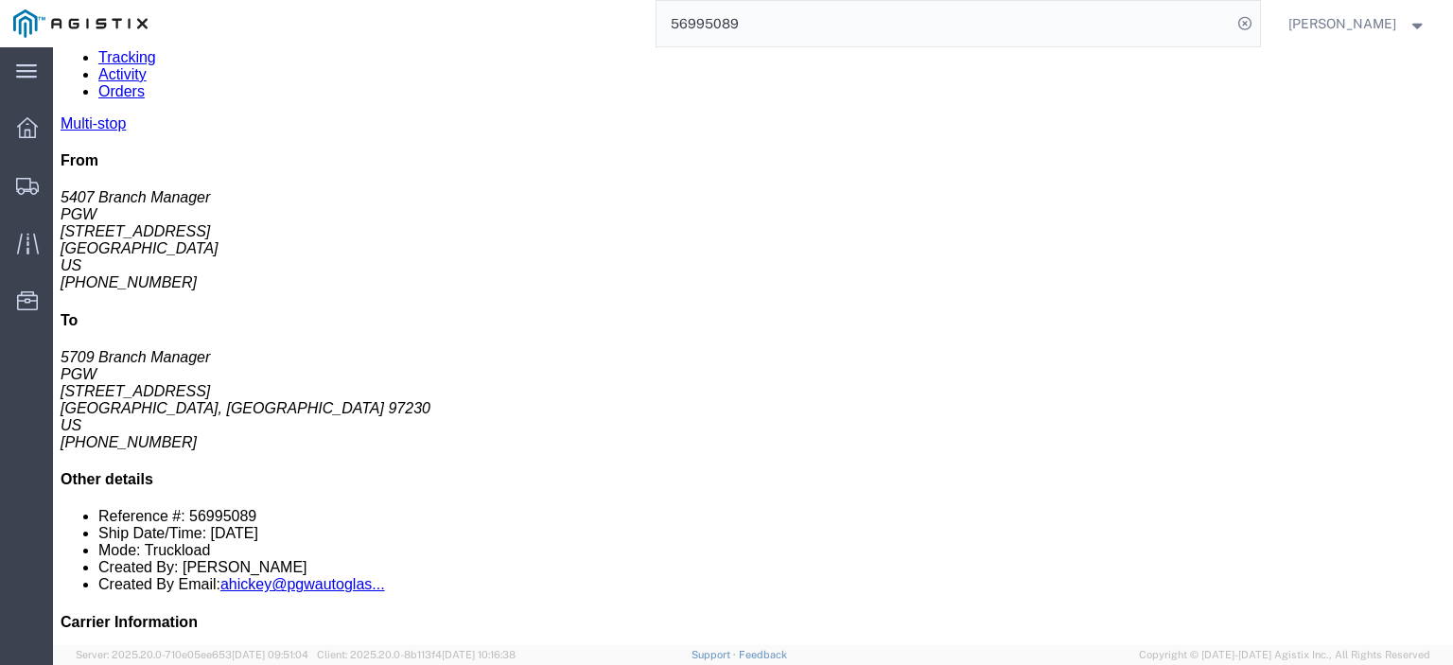
drag, startPoint x: 348, startPoint y: 366, endPoint x: 200, endPoint y: 369, distance: 148.6
click td "PGW [STREET_ADDRESS][PERSON_NAME]"
drag, startPoint x: 316, startPoint y: 380, endPoint x: 286, endPoint y: 372, distance: 31.5
click div "PGW"
drag, startPoint x: 295, startPoint y: 370, endPoint x: 188, endPoint y: 372, distance: 106.9
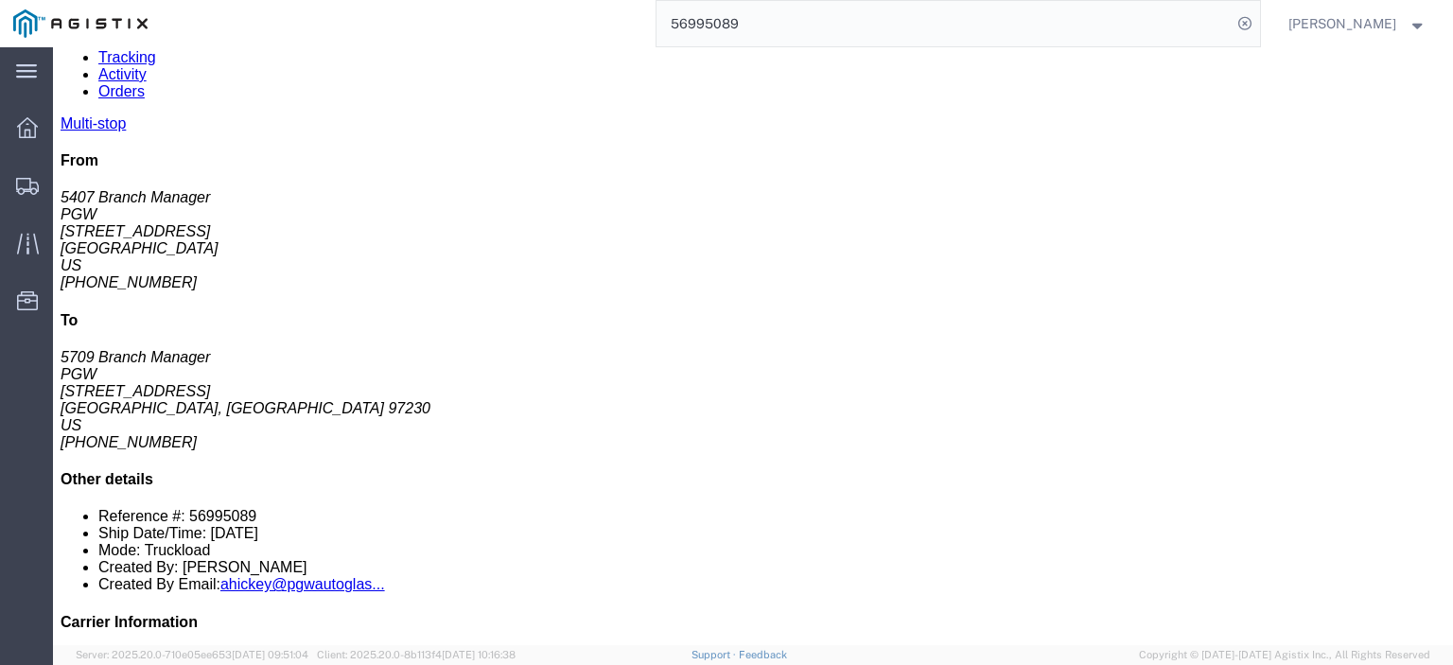
click tr "2 Delivery PGW [STREET_ADDRESS][PERSON_NAME] Phone Nu.: [PHONE_NUMBER] Email: […"
click div "[STREET_ADDRESS][PERSON_NAME]"
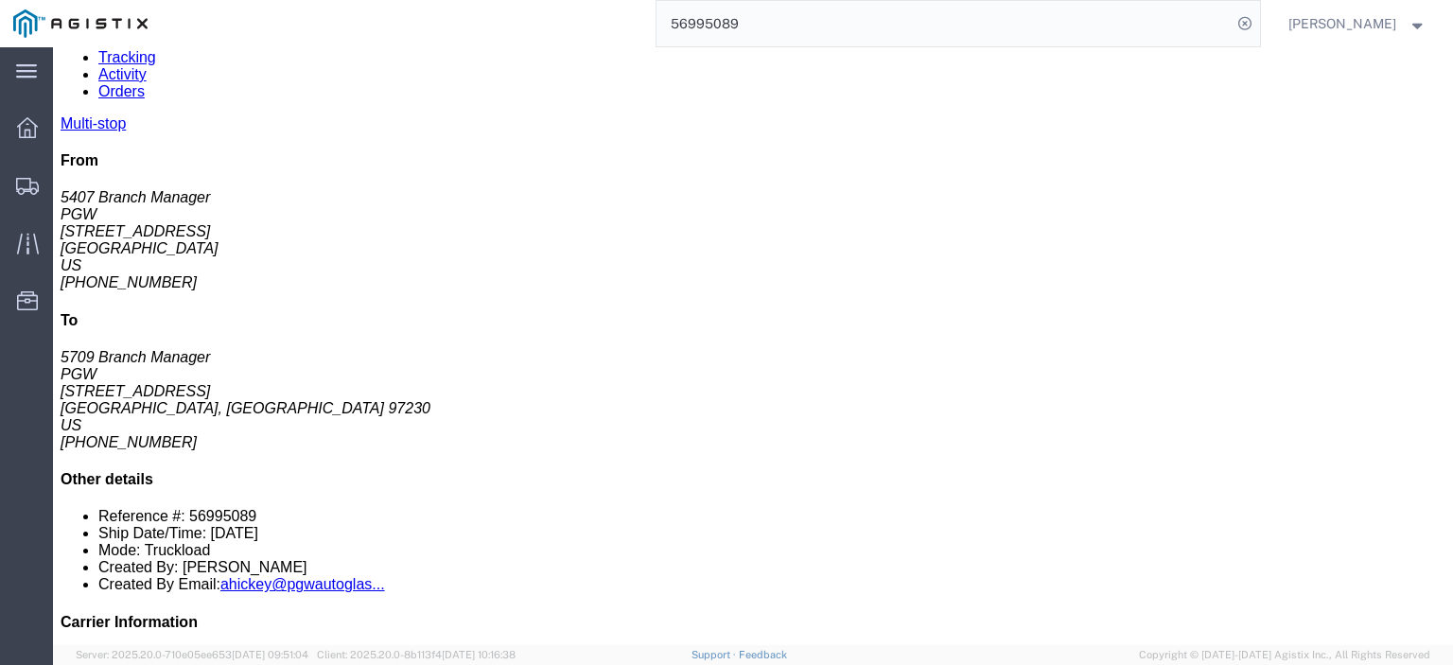
drag, startPoint x: 301, startPoint y: 364, endPoint x: 208, endPoint y: 372, distance: 93.0
click div "[STREET_ADDRESS][PERSON_NAME]"
click td "PGW [STREET_ADDRESS][PERSON_NAME]"
click div "PGW"
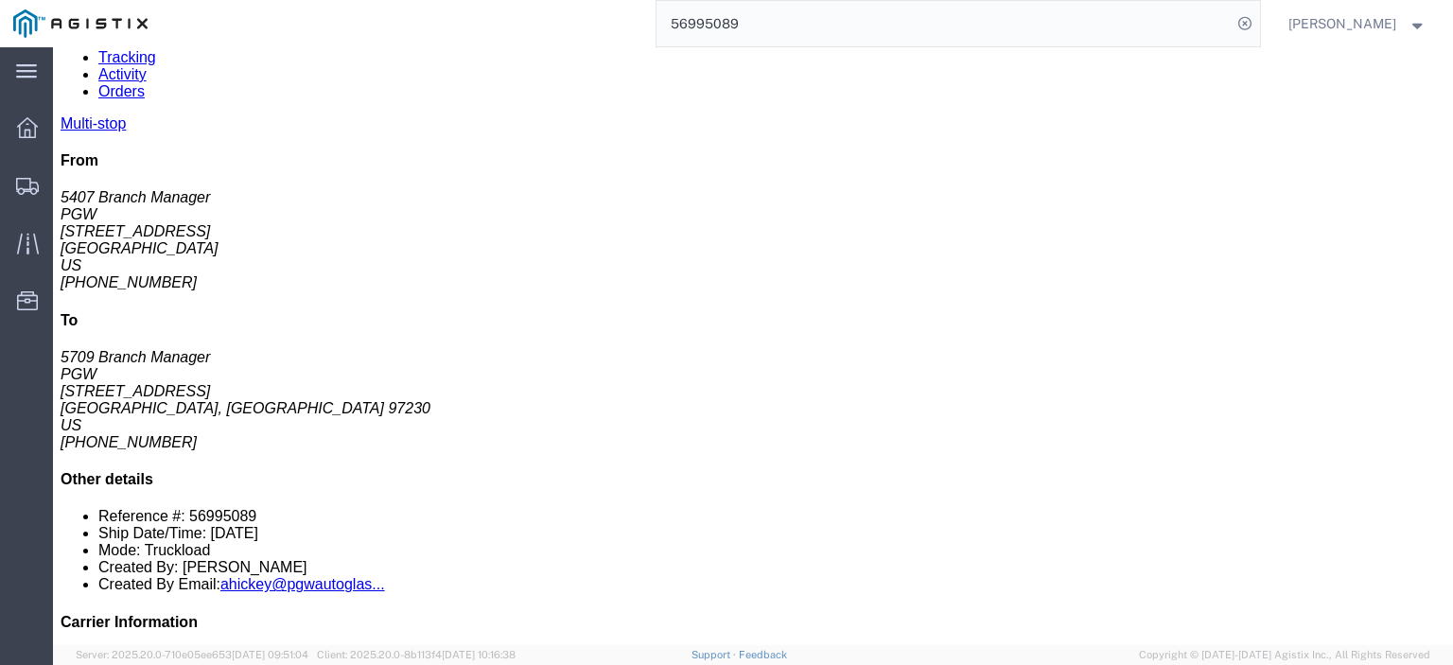
drag, startPoint x: 416, startPoint y: 367, endPoint x: 303, endPoint y: 367, distance: 113.5
click div "[STREET_ADDRESS][PERSON_NAME]"
drag, startPoint x: 841, startPoint y: 362, endPoint x: 660, endPoint y: 369, distance: 180.8
click div "Email: [EMAIL_ADDRESS][DOMAIN_NAME]"
drag, startPoint x: 764, startPoint y: 353, endPoint x: 689, endPoint y: 359, distance: 75.0
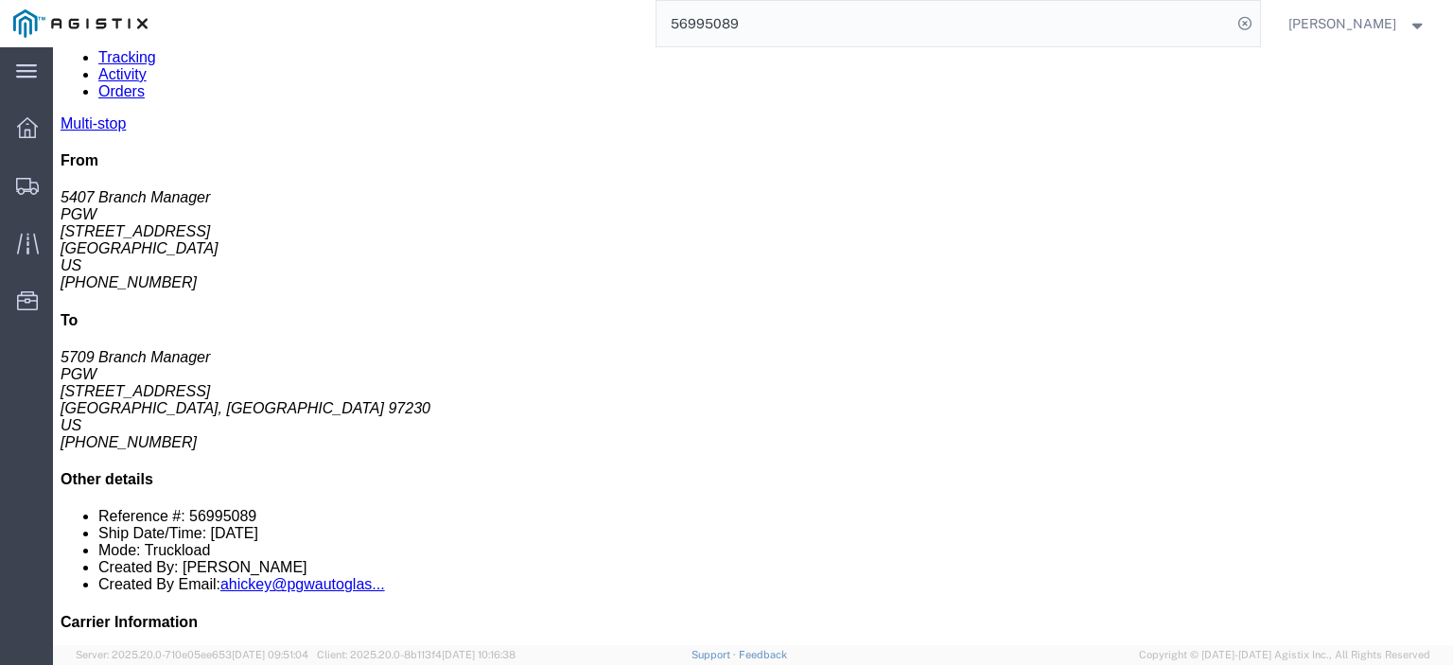
click div "Phone Nu.: [PHONE_NUMBER]"
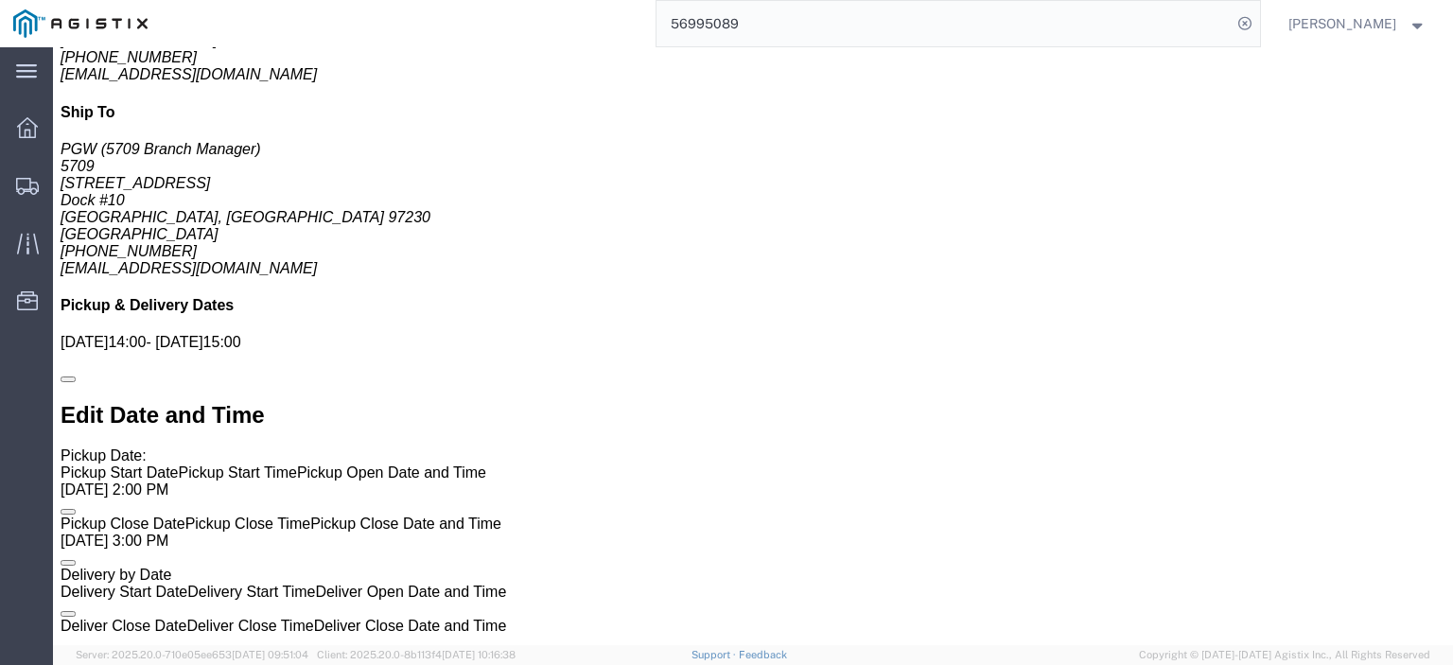
scroll to position [1249, 0]
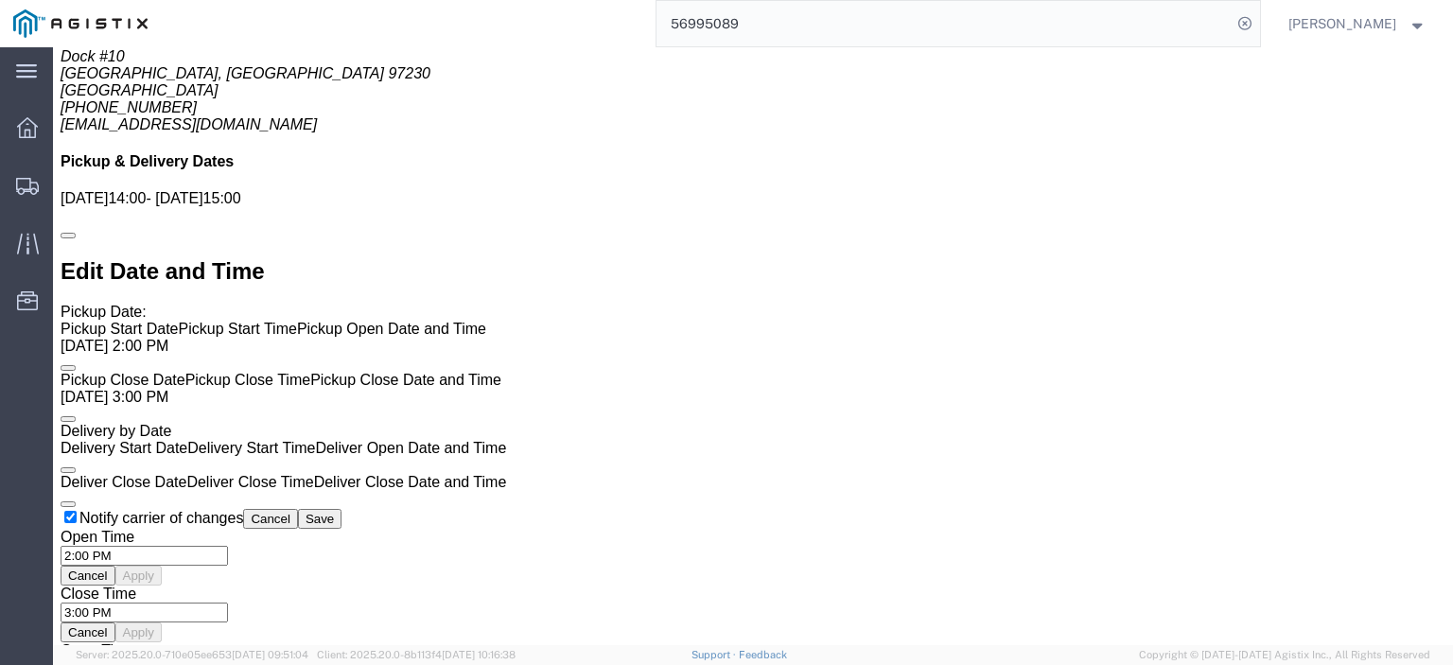
drag, startPoint x: 137, startPoint y: 68, endPoint x: 184, endPoint y: 81, distance: 48.2
click link "Rates"
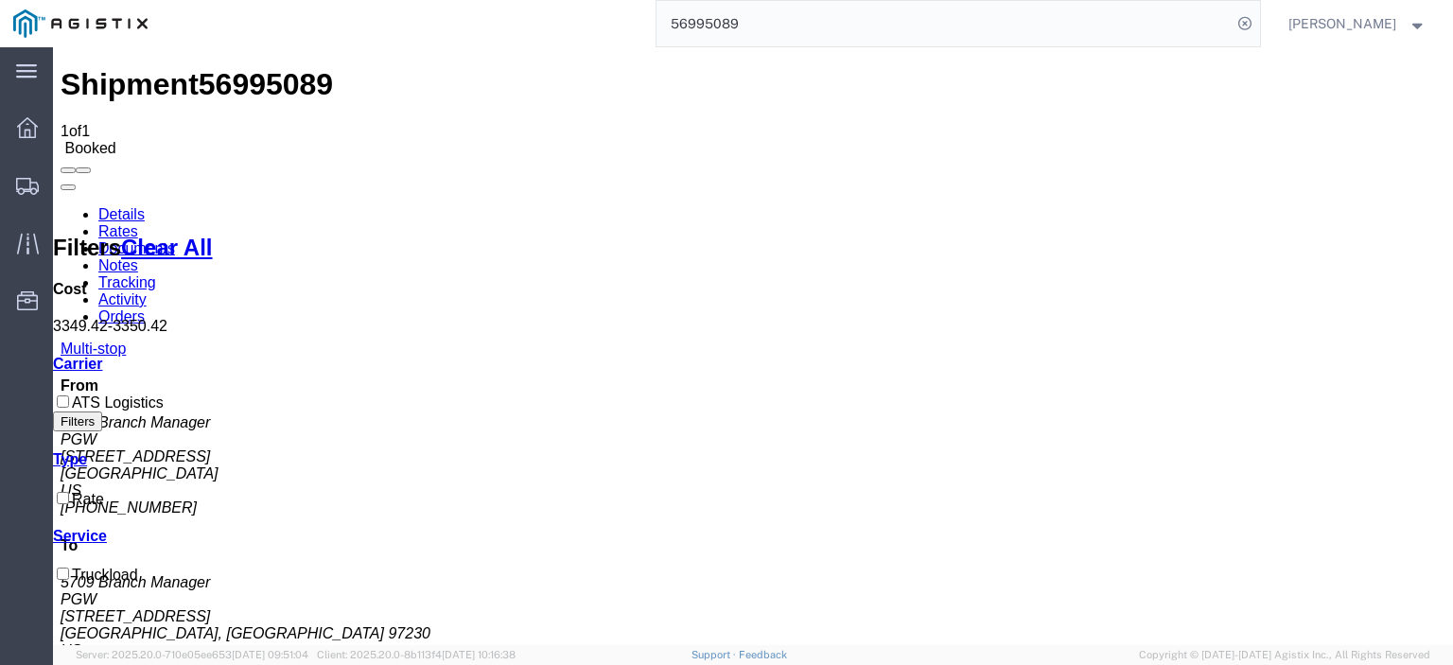
click at [138, 257] on link "Notes" at bounding box center [118, 265] width 40 height 16
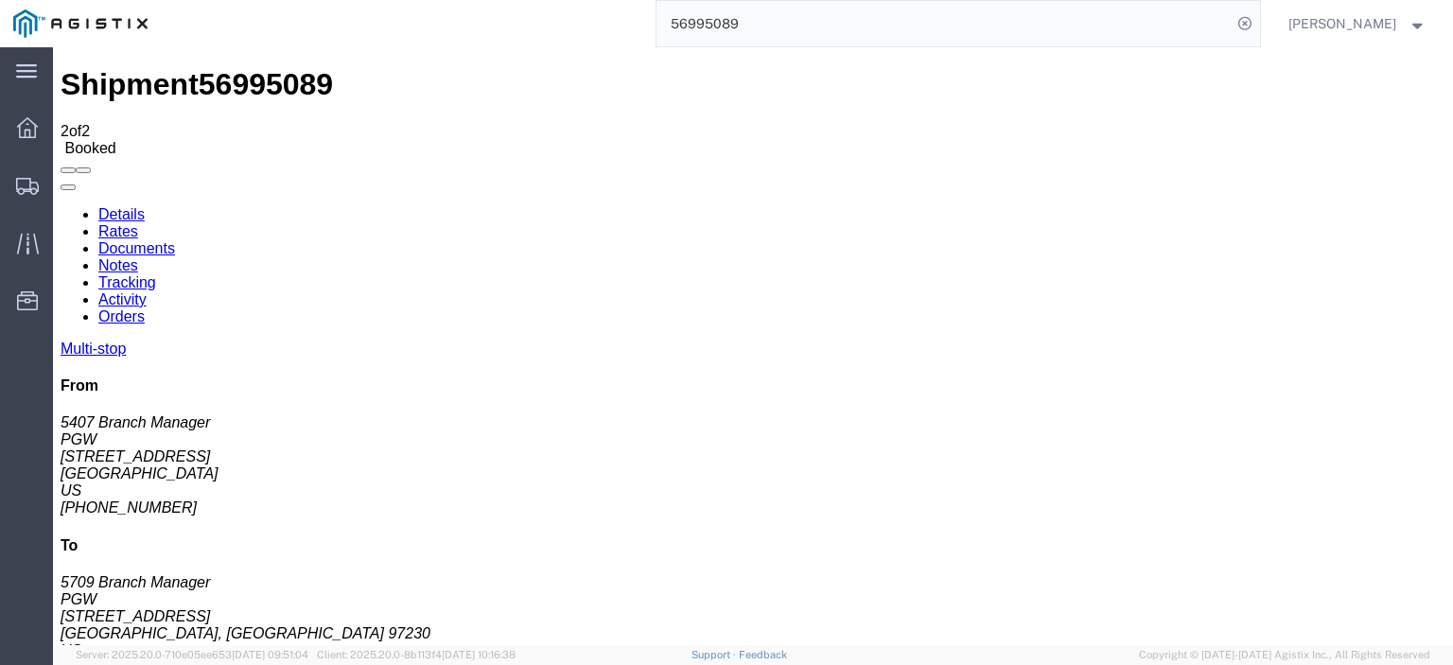
click at [138, 223] on link "Rates" at bounding box center [118, 231] width 40 height 16
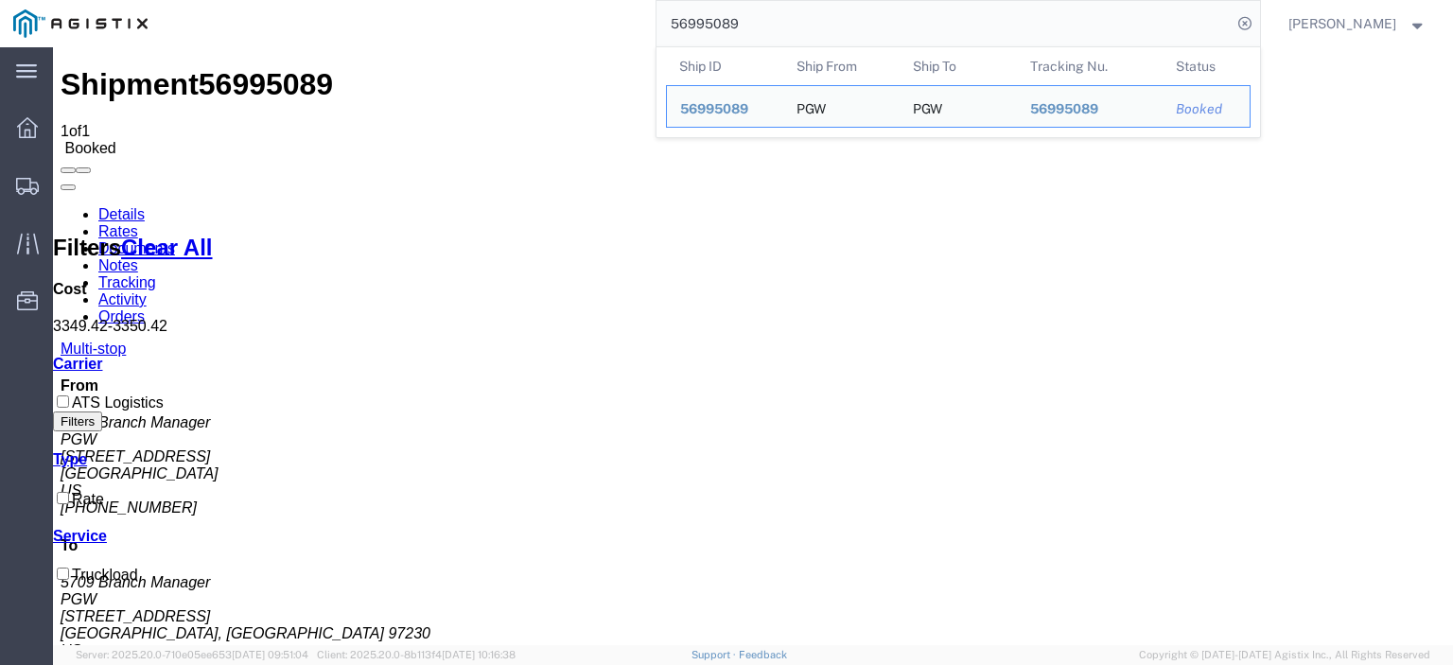
drag, startPoint x: 810, startPoint y: 34, endPoint x: 551, endPoint y: 8, distance: 260.6
click at [563, 18] on div "56995089 Ship ID Ship From Ship To Tracking Nu. Status Ship ID 56995089 Ship Fr…" at bounding box center [710, 23] width 1099 height 47
paste input "83875"
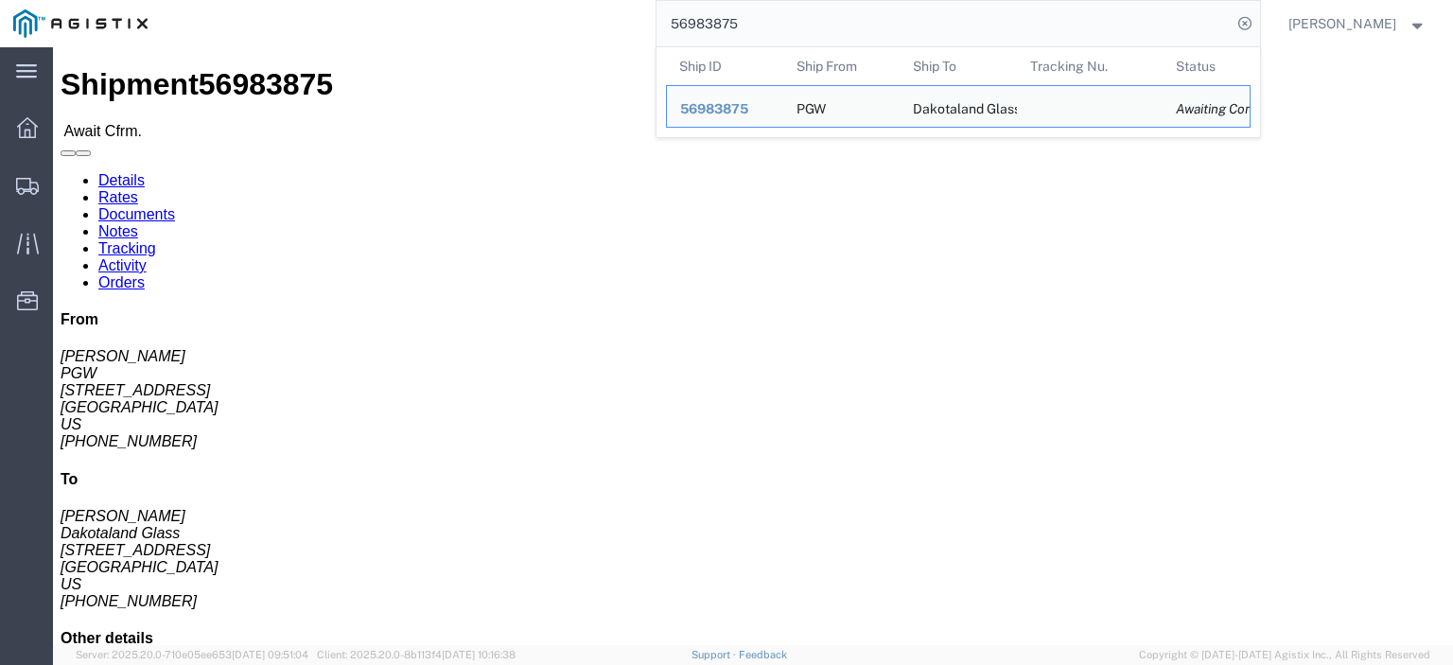
drag, startPoint x: 135, startPoint y: 229, endPoint x: 33, endPoint y: 236, distance: 102.4
click address "PGW ([PERSON_NAME]) [STREET_ADDRESS] [PHONE_NUMBER] [EMAIL_ADDRESS][DOMAIN_NAME]"
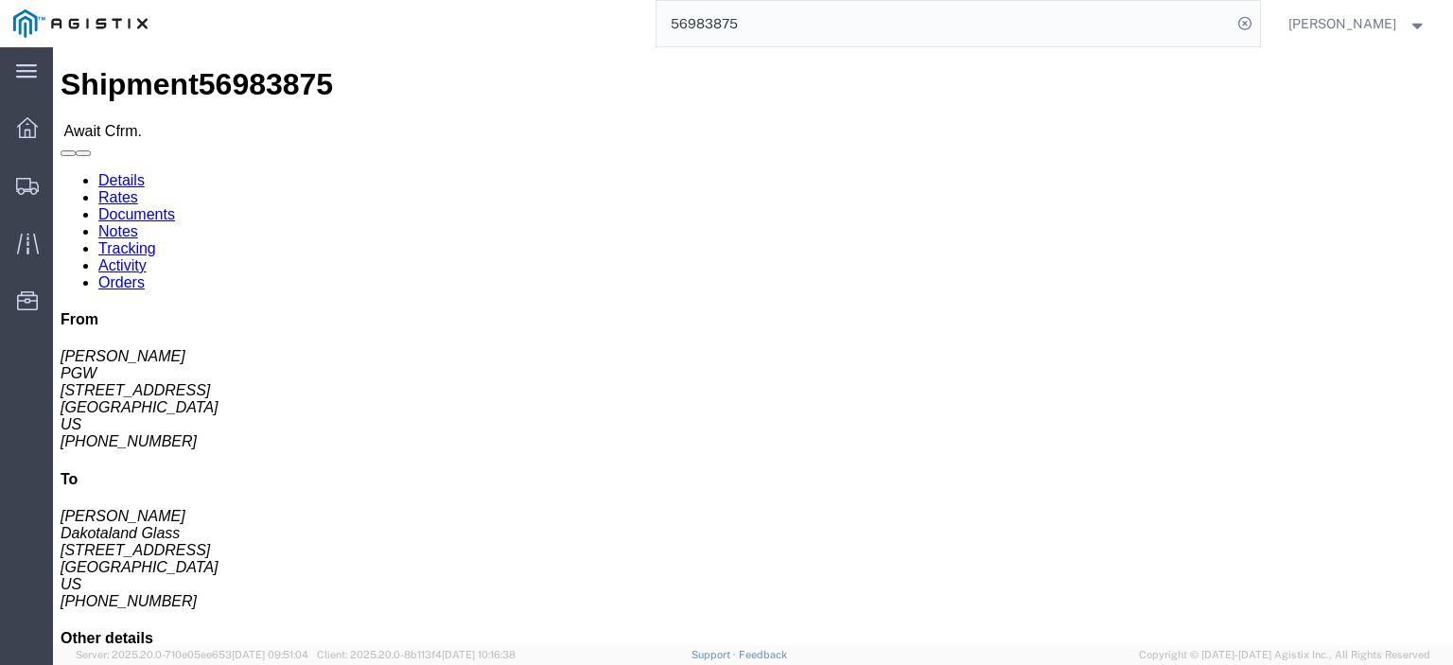
click address "PGW ([PERSON_NAME]) [STREET_ADDRESS] [PHONE_NUMBER] [EMAIL_ADDRESS][DOMAIN_NAME]"
drag, startPoint x: 427, startPoint y: 223, endPoint x: 231, endPoint y: 222, distance: 195.9
click div "Ship From PGW ([PERSON_NAME]) [STREET_ADDRESS] [PHONE_NUMBER] [EMAIL_ADDRESS][D…"
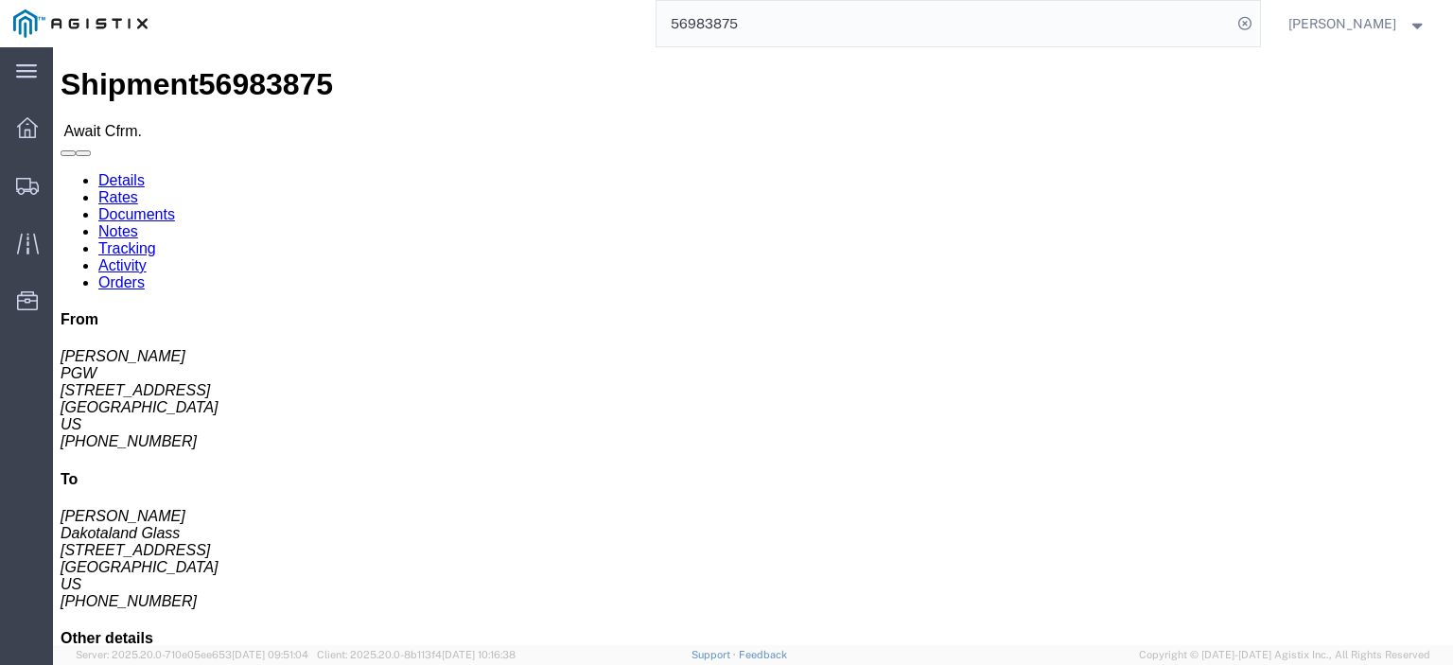
click address "Dakotaland Glass ([PERSON_NAME]) DAGSFS [STREET_ADDRESS] [PHONE_NUMBER] [PERSON…"
drag, startPoint x: 334, startPoint y: 200, endPoint x: 266, endPoint y: 184, distance: 70.0
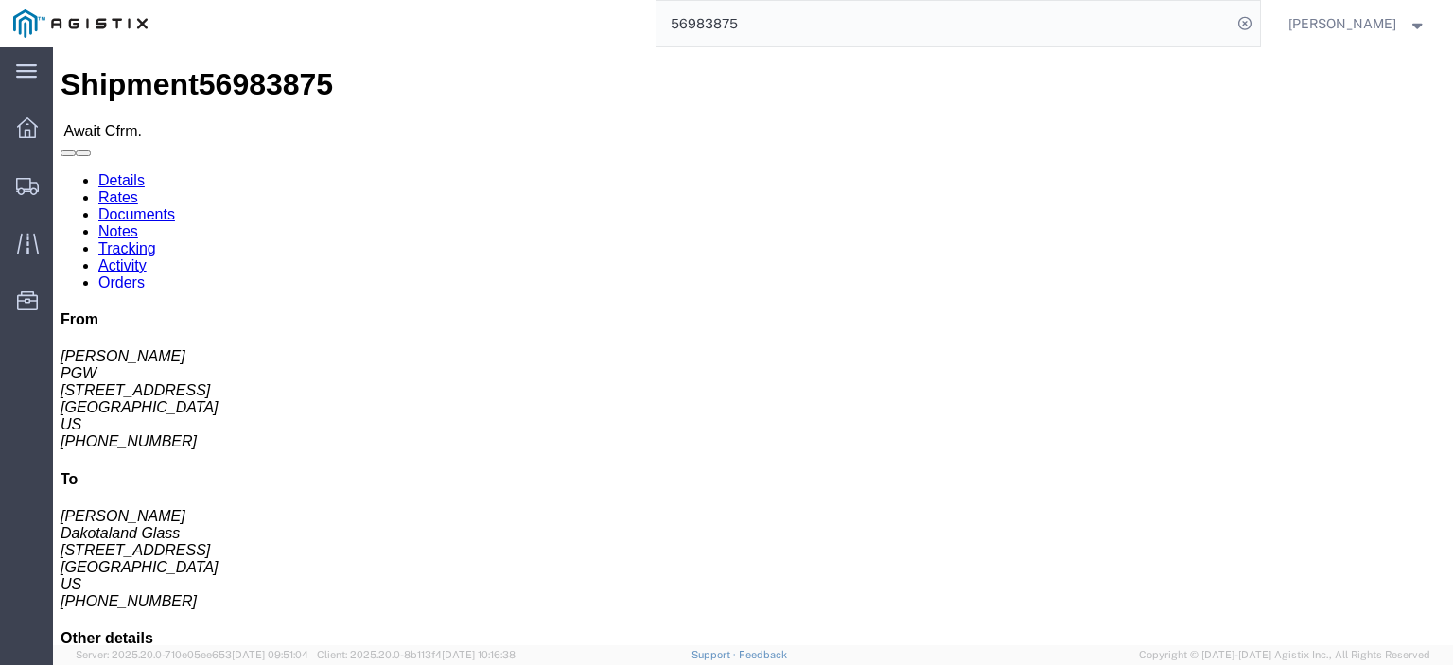
click div "Ship To Dakotaland Glass ([PERSON_NAME]) DAGSFS [STREET_ADDRESS] [PHONE_NUMBER]…"
drag, startPoint x: 431, startPoint y: 251, endPoint x: 288, endPoint y: 231, distance: 145.2
click address "Dakotaland Glass ([PERSON_NAME]) DAGSFS [STREET_ADDRESS] [PHONE_NUMBER] [PERSON…"
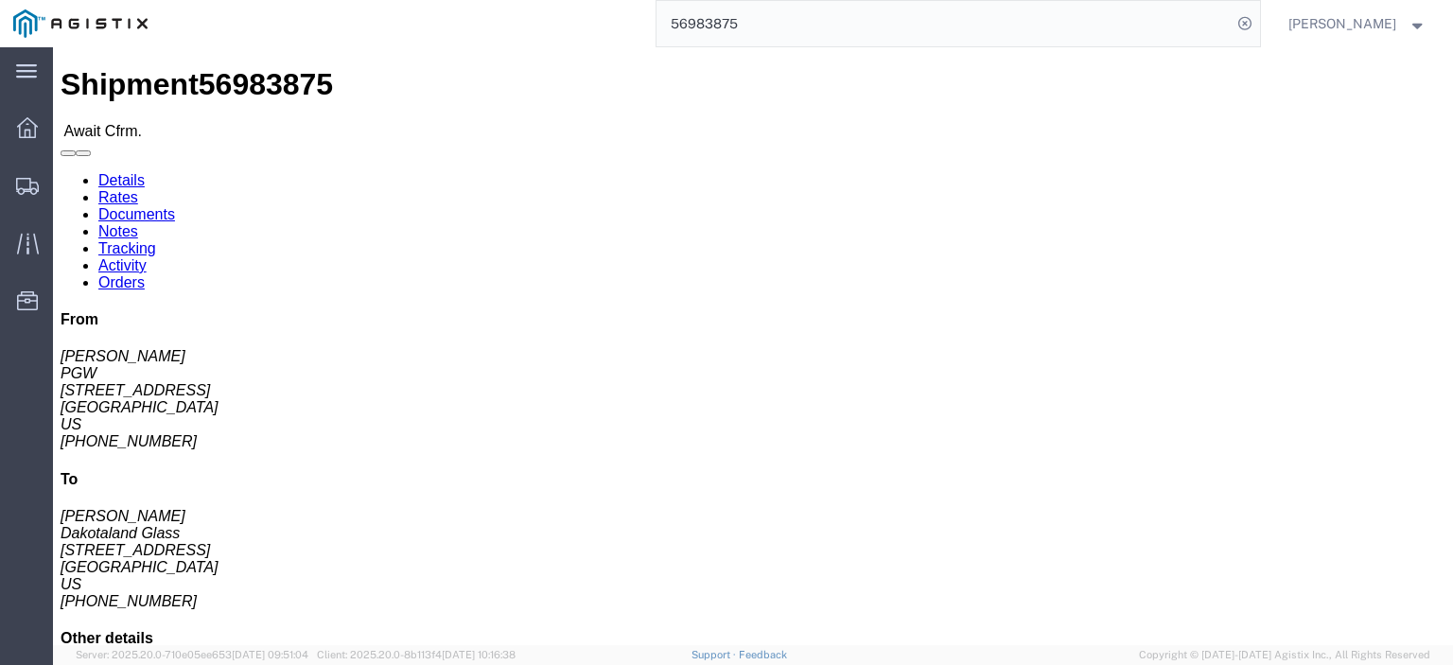
click address "Dakotaland Glass ([PERSON_NAME]) DAGSFS [STREET_ADDRESS] [PHONE_NUMBER] [PERSON…"
drag, startPoint x: 500, startPoint y: 296, endPoint x: 264, endPoint y: 295, distance: 235.6
click div "Ship To Dakotaland Glass ([PERSON_NAME]) DAGSFS [STREET_ADDRESS] [PHONE_NUMBER]…"
drag, startPoint x: 358, startPoint y: 281, endPoint x: 267, endPoint y: 279, distance: 90.9
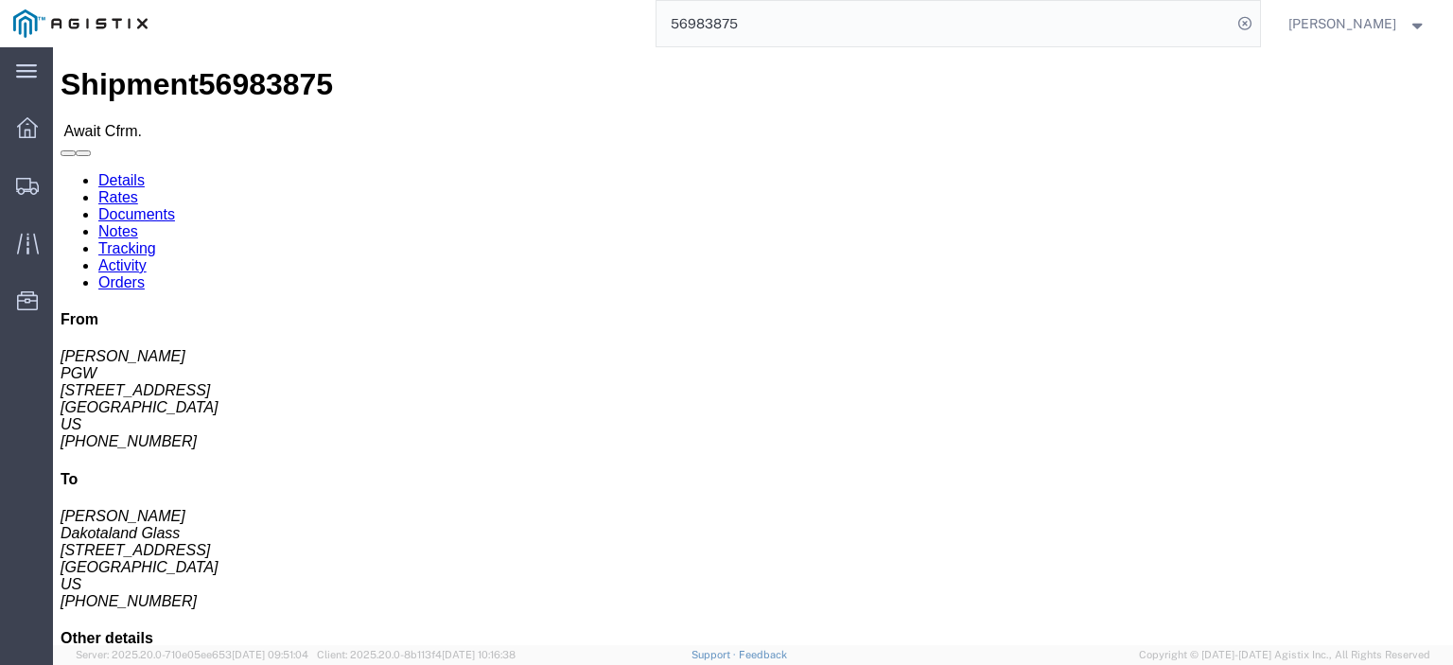
click div "Ship To Dakotaland Glass ([PERSON_NAME]) DAGSFS [STREET_ADDRESS] [PHONE_NUMBER]…"
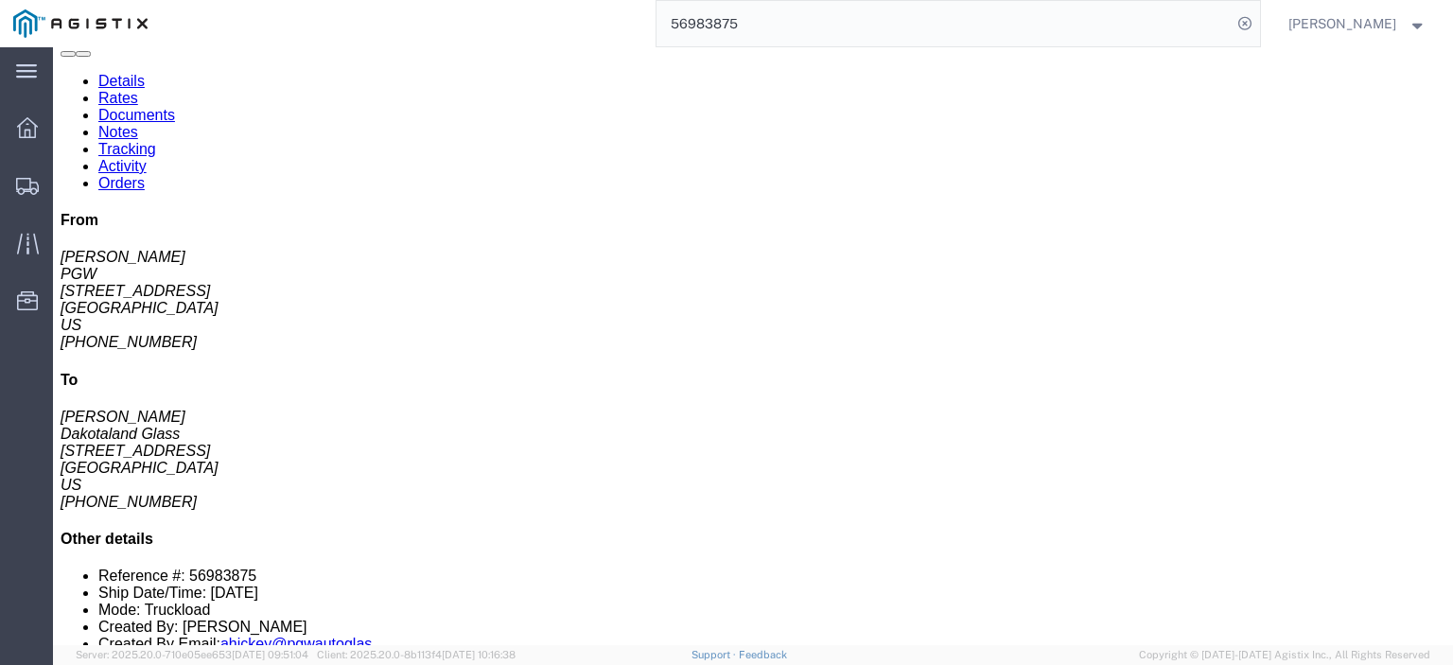
scroll to position [189, 0]
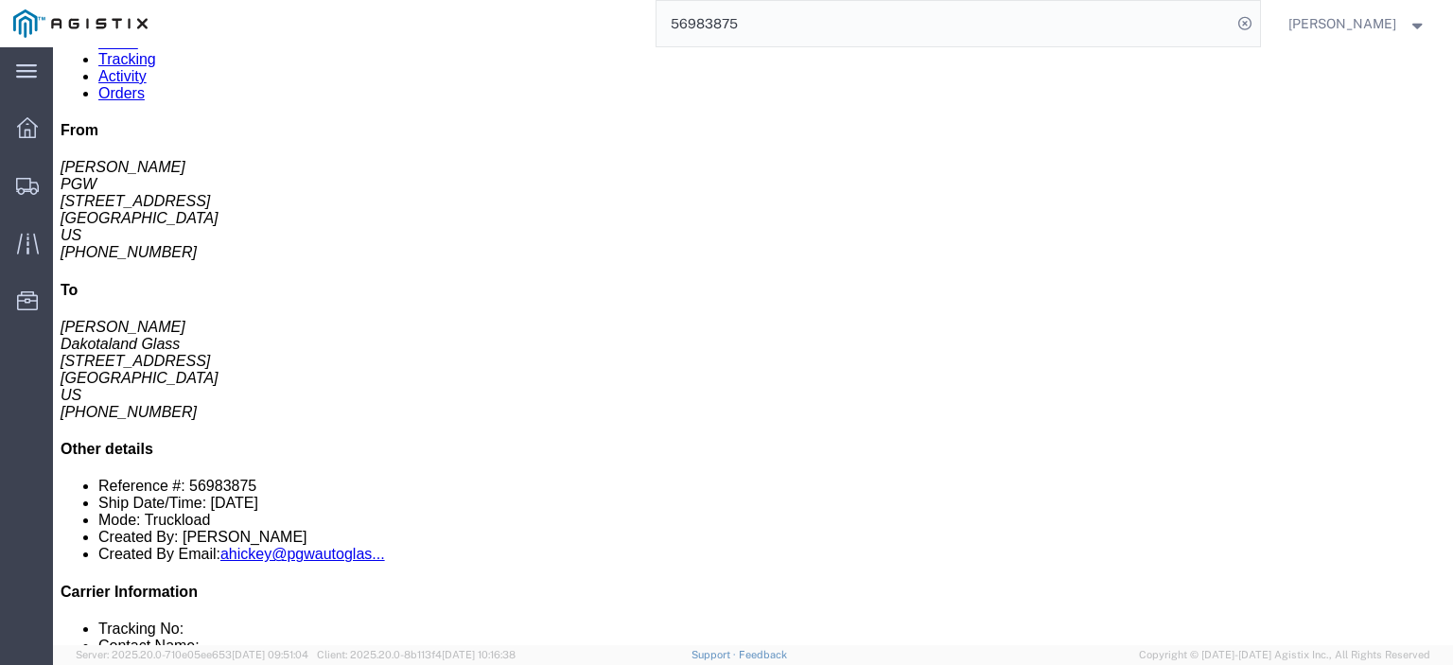
click link "Details"
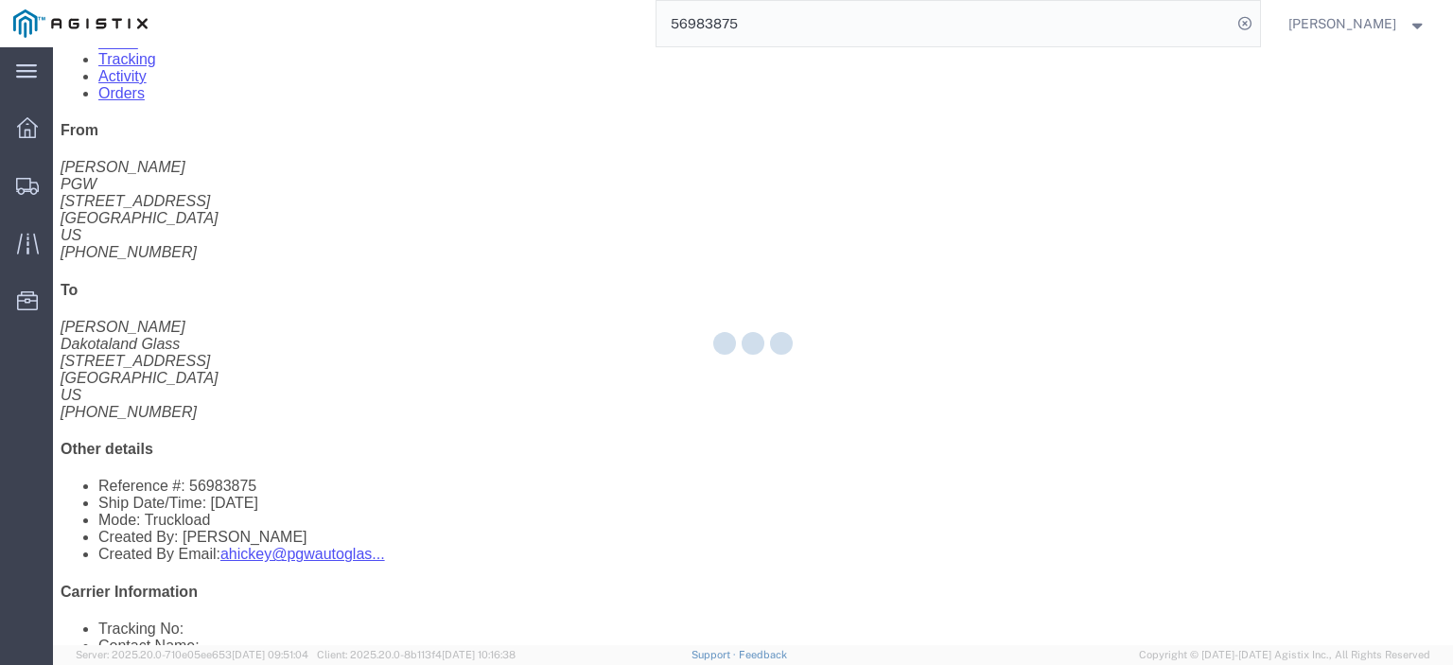
drag, startPoint x: 97, startPoint y: 62, endPoint x: 182, endPoint y: 132, distance: 108.9
click at [182, 132] on div at bounding box center [753, 346] width 1400 height 598
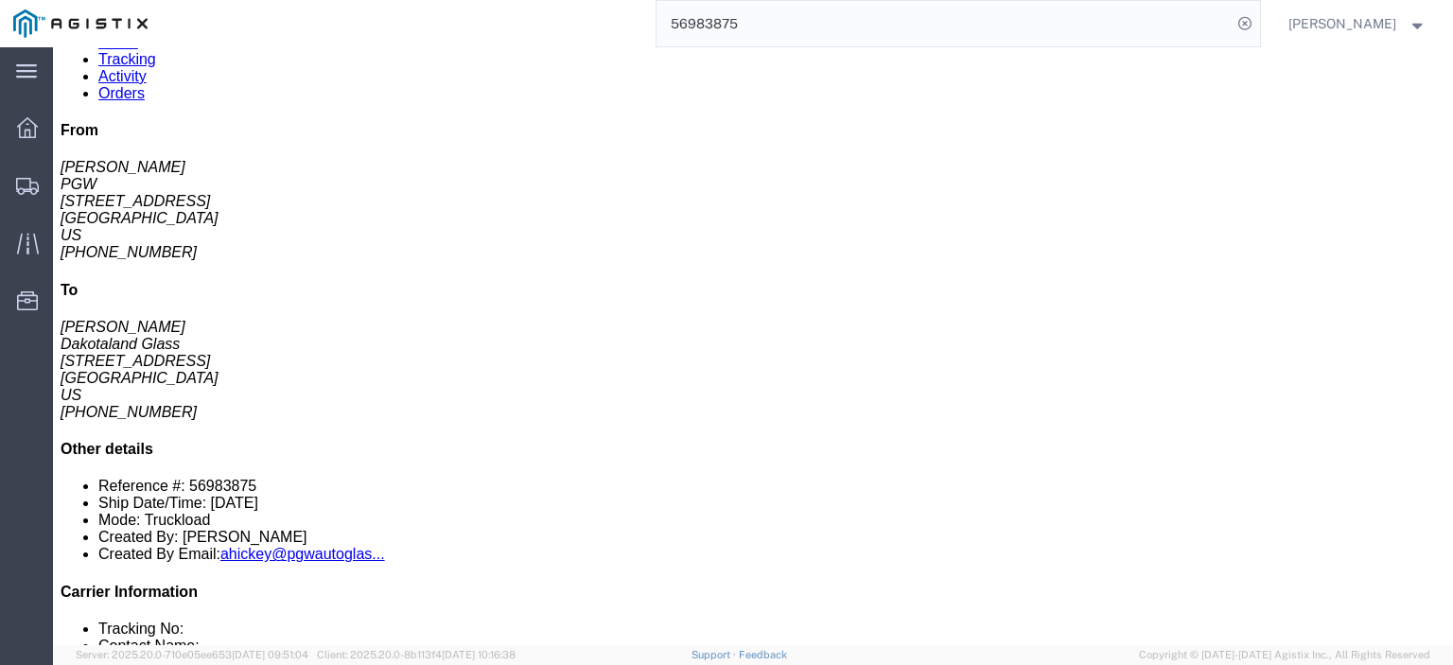
click link "Rates"
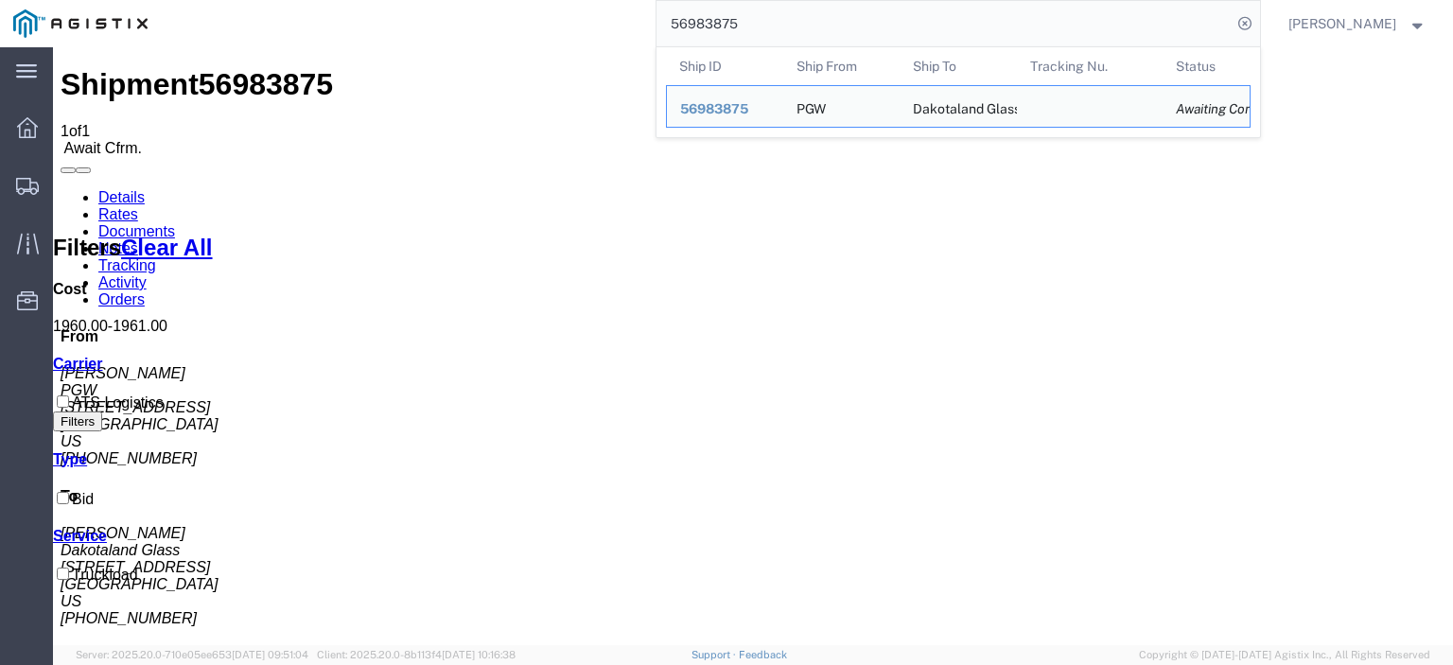
drag, startPoint x: 835, startPoint y: 24, endPoint x: 598, endPoint y: 24, distance: 237.5
click at [598, 24] on div "56983875 Ship ID Ship From Ship To Tracking Nu. Status Ship ID 56983875 Ship Fr…" at bounding box center [710, 23] width 1099 height 47
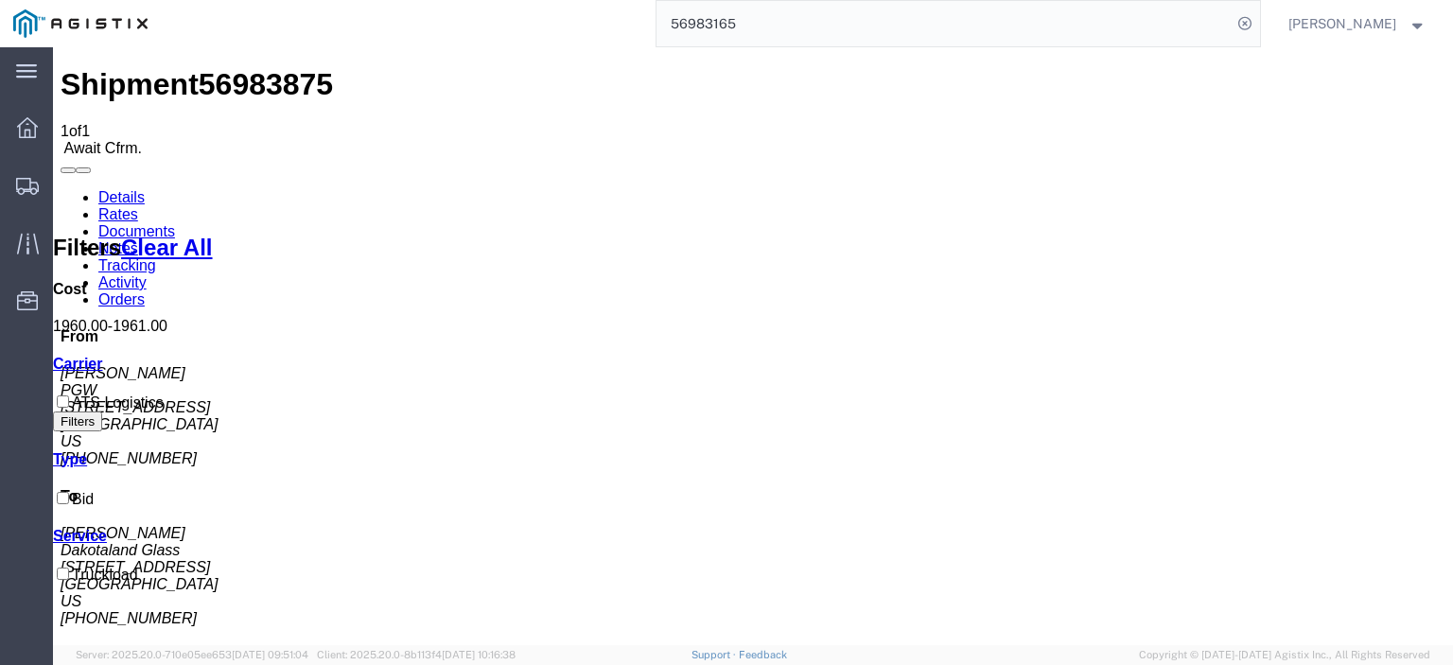
type input "56983165"
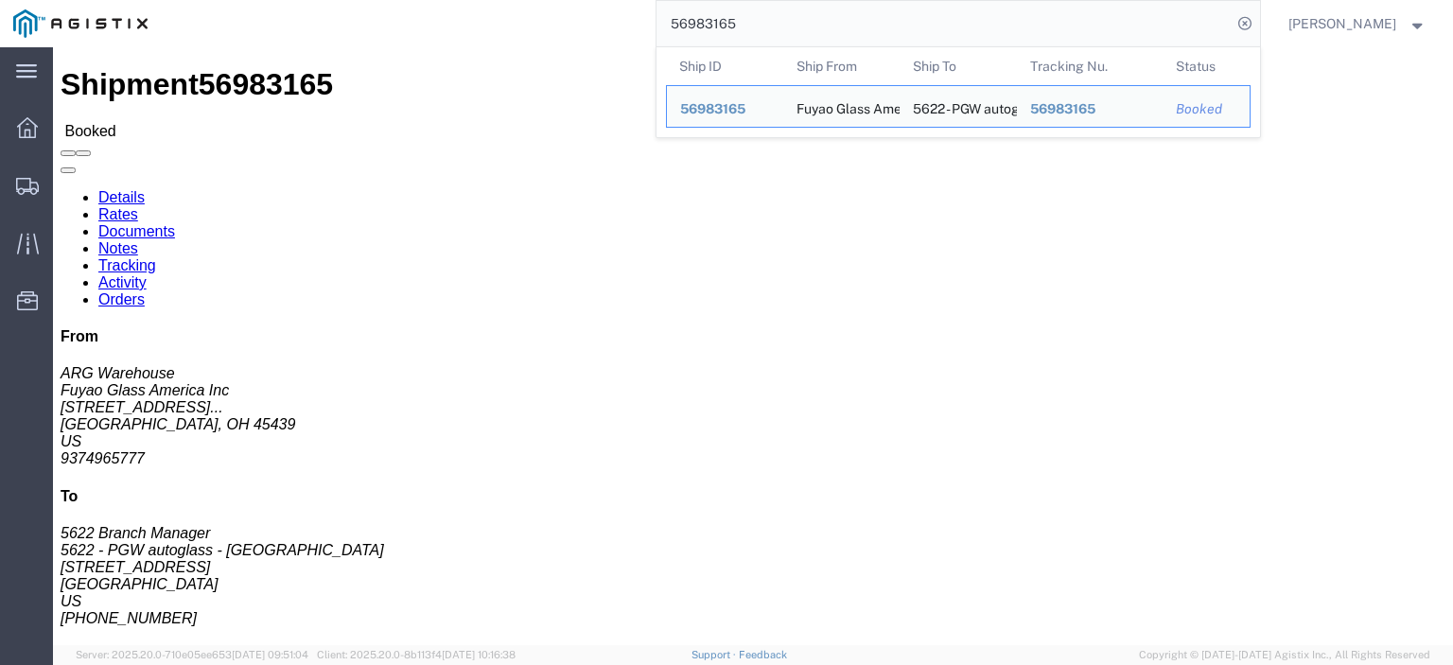
drag, startPoint x: 188, startPoint y: 233, endPoint x: 48, endPoint y: 232, distance: 140.0
click address "Fuyao Glass America Inc (ARG Warehouse) FUYA [STREET_ADDRESS][PERSON_NAME] Attn…"
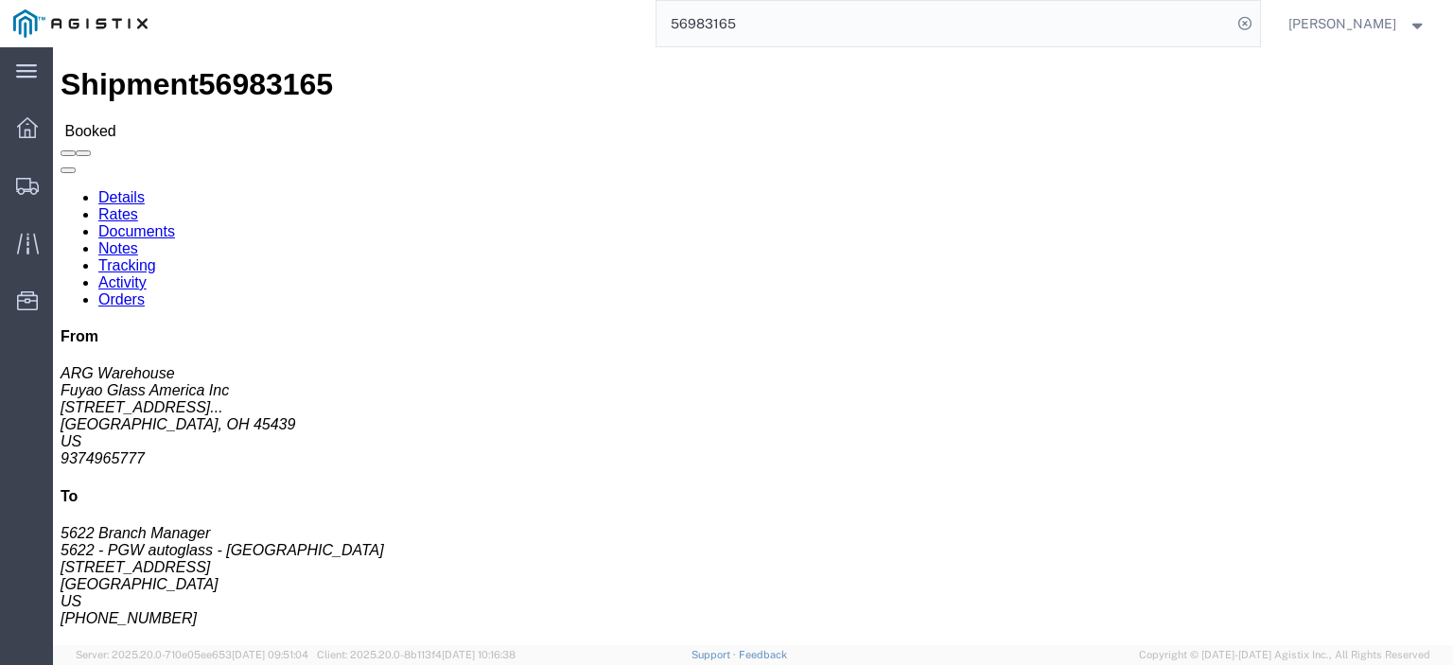
click address "Fuyao Glass America Inc (ARG Warehouse) FUYA [STREET_ADDRESS][PERSON_NAME] Attn…"
drag, startPoint x: 134, startPoint y: 220, endPoint x: 16, endPoint y: 217, distance: 118.3
click div "Ship From Fuyao Glass America Inc (ARG Warehouse) FUYA [STREET_ADDRESS][PERSON_…"
drag, startPoint x: 337, startPoint y: 242, endPoint x: 269, endPoint y: 216, distance: 73.1
click div "Ship To 5622 - PGW autoglass - [GEOGRAPHIC_DATA] (5622 Branch Manager) [STREET_…"
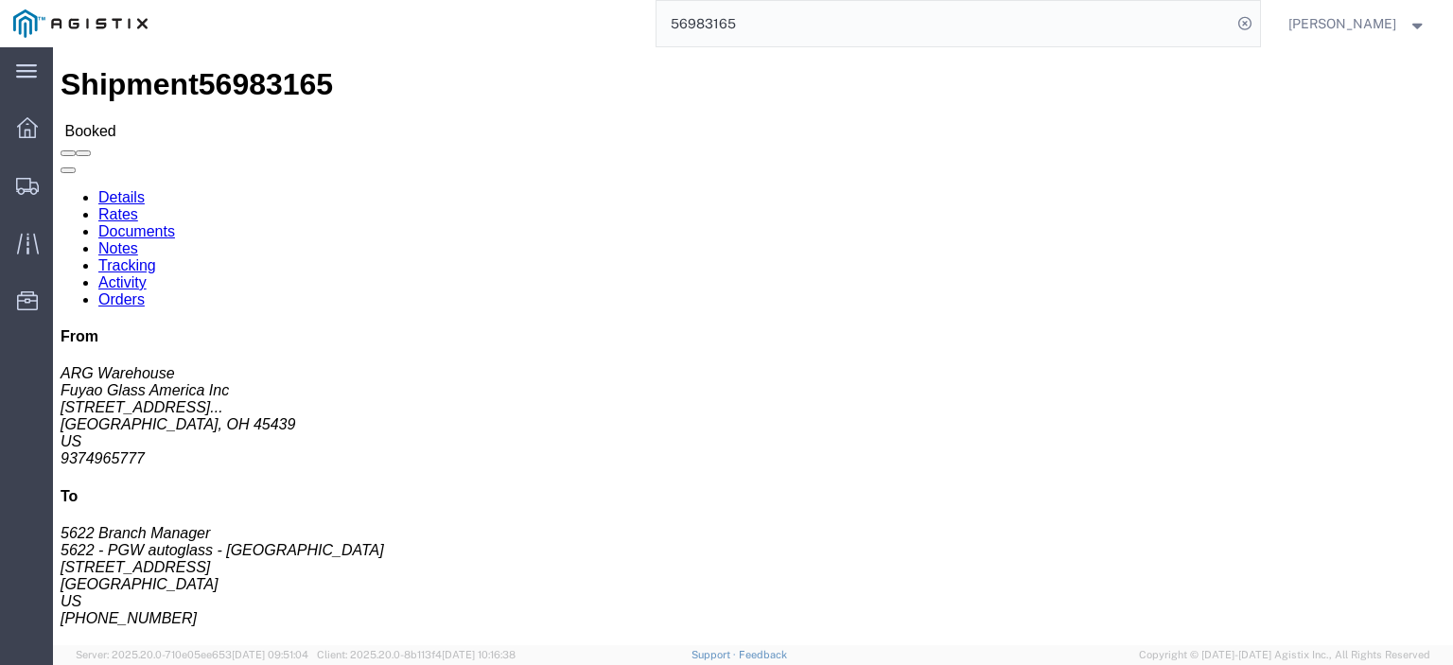
drag, startPoint x: 318, startPoint y: 196, endPoint x: 265, endPoint y: 182, distance: 54.9
click div "Ship To 5622 - PGW autoglass - [GEOGRAPHIC_DATA] (5622 Branch Manager) [STREET_…"
drag, startPoint x: 423, startPoint y: 257, endPoint x: 253, endPoint y: 258, distance: 170.3
click div "Ship From Fuyao Glass America Inc (ARG Warehouse) FUYA [STREET_ADDRESS][PERSON_…"
click address "5622 - PGW autoglass - [GEOGRAPHIC_DATA] (5622 Branch Manager) [STREET_ADDRESS]…"
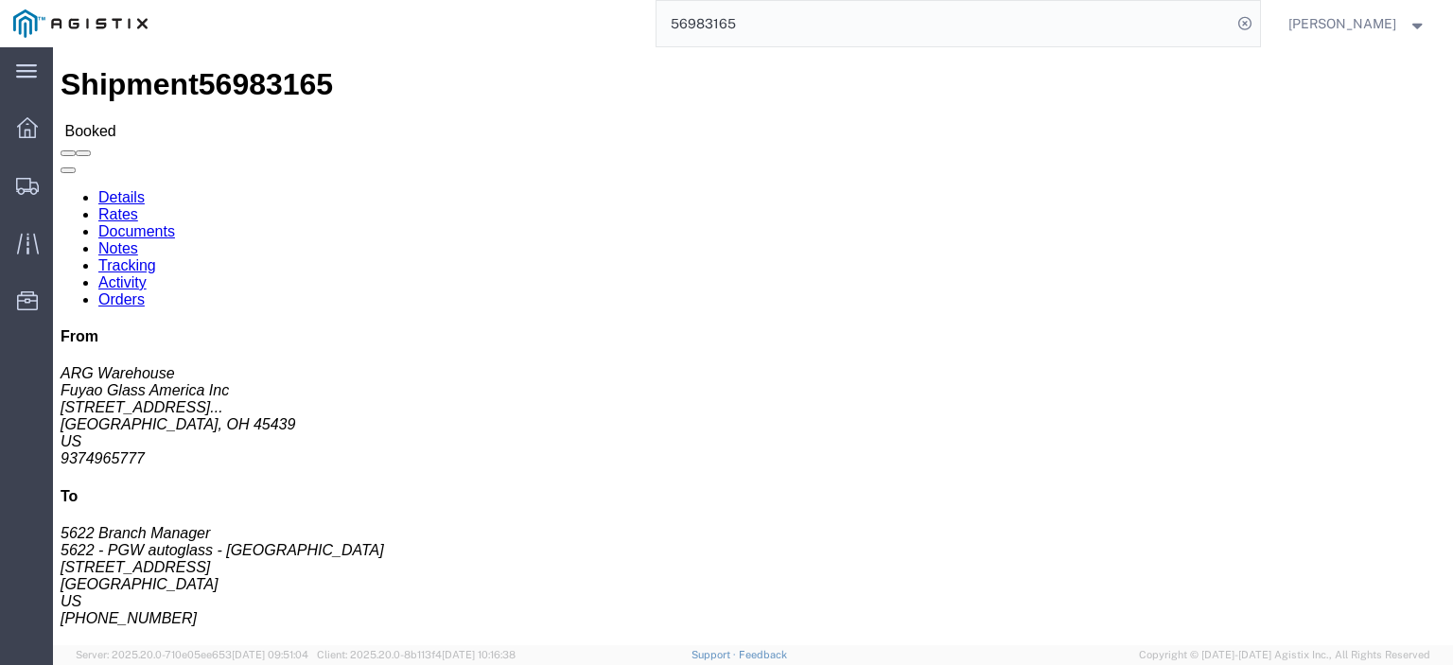
click address "5622 - PGW autoglass - [GEOGRAPHIC_DATA] (5622 Branch Manager) [STREET_ADDRESS]…"
drag, startPoint x: 348, startPoint y: 292, endPoint x: 274, endPoint y: 296, distance: 73.9
click address "5622 - PGW autoglass - [GEOGRAPHIC_DATA] (5622 Branch Manager) [STREET_ADDRESS]…"
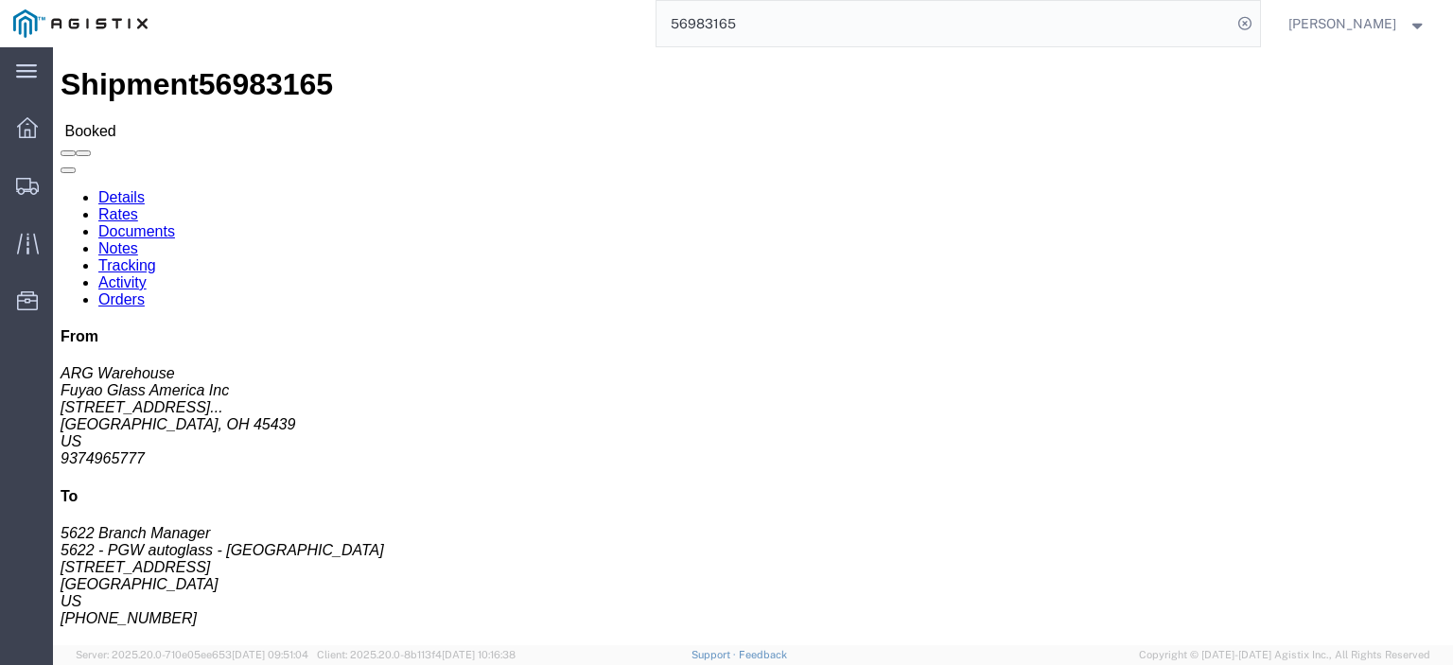
drag, startPoint x: 466, startPoint y: 314, endPoint x: 276, endPoint y: 318, distance: 189.3
click address "5622 - PGW autoglass - [GEOGRAPHIC_DATA] (5622 Branch Manager) [STREET_ADDRESS]…"
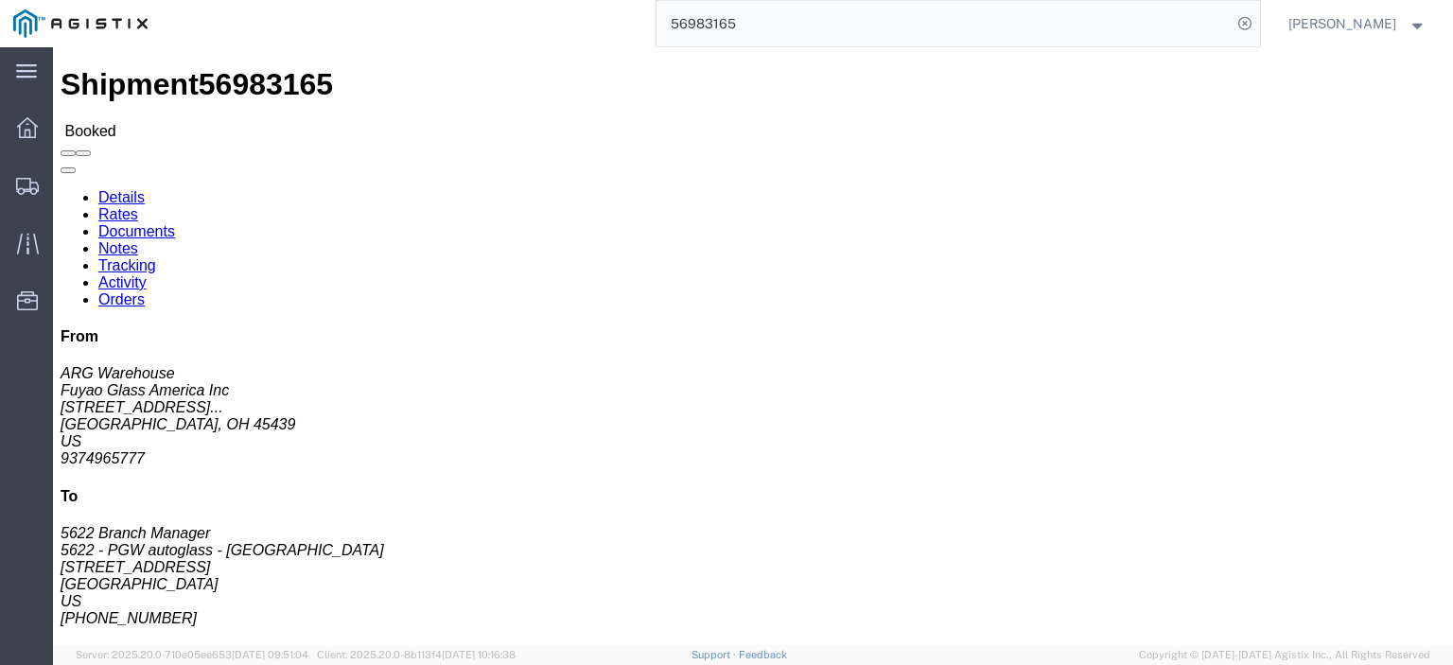
click address "5622 - PGW autoglass - [GEOGRAPHIC_DATA] (5622 Branch Manager) [STREET_ADDRESS]…"
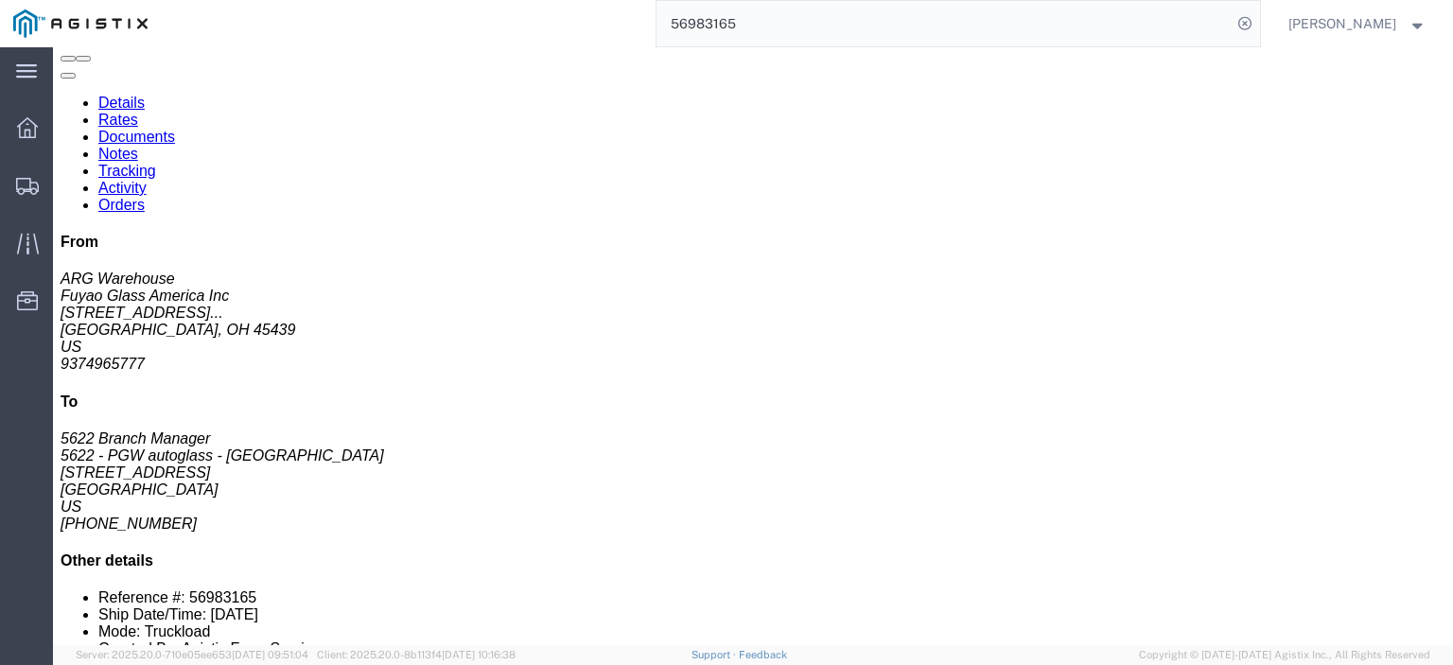
click link "Rates"
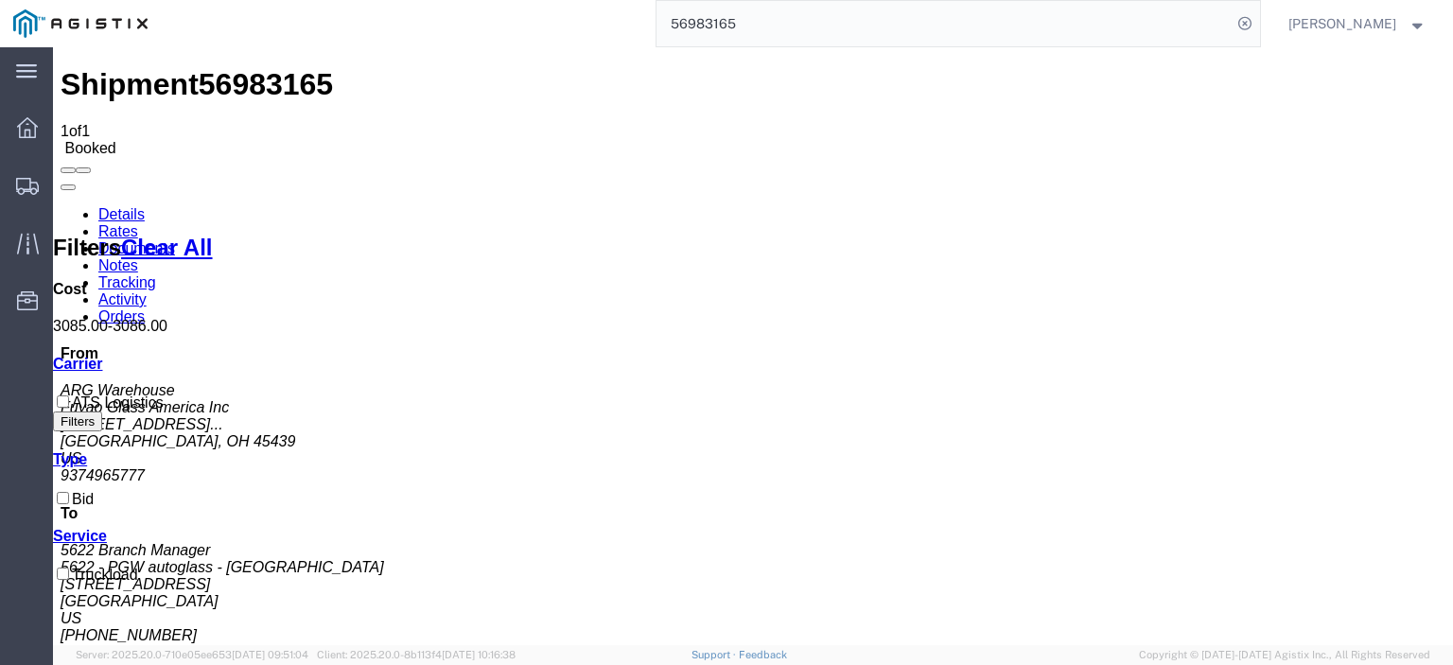
click at [138, 257] on link "Notes" at bounding box center [118, 265] width 40 height 16
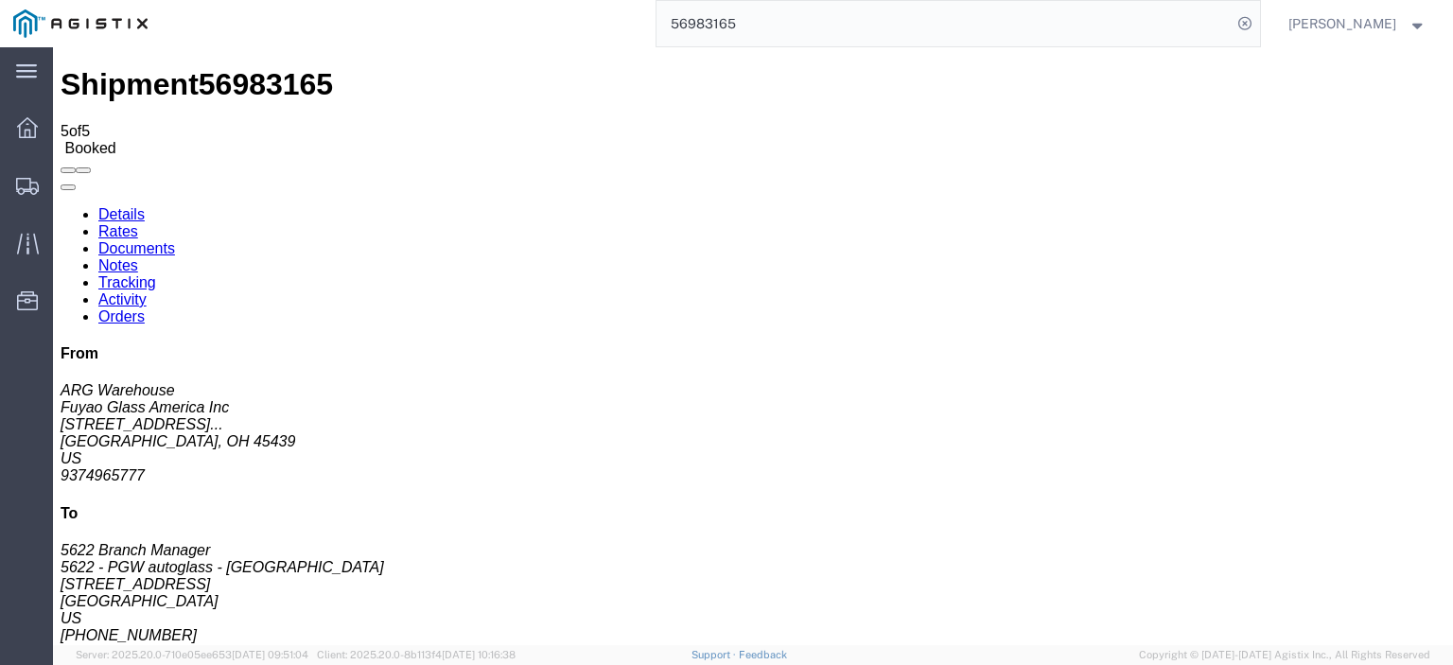
scroll to position [69, 0]
